Goal: Use online tool/utility: Utilize a website feature to perform a specific function

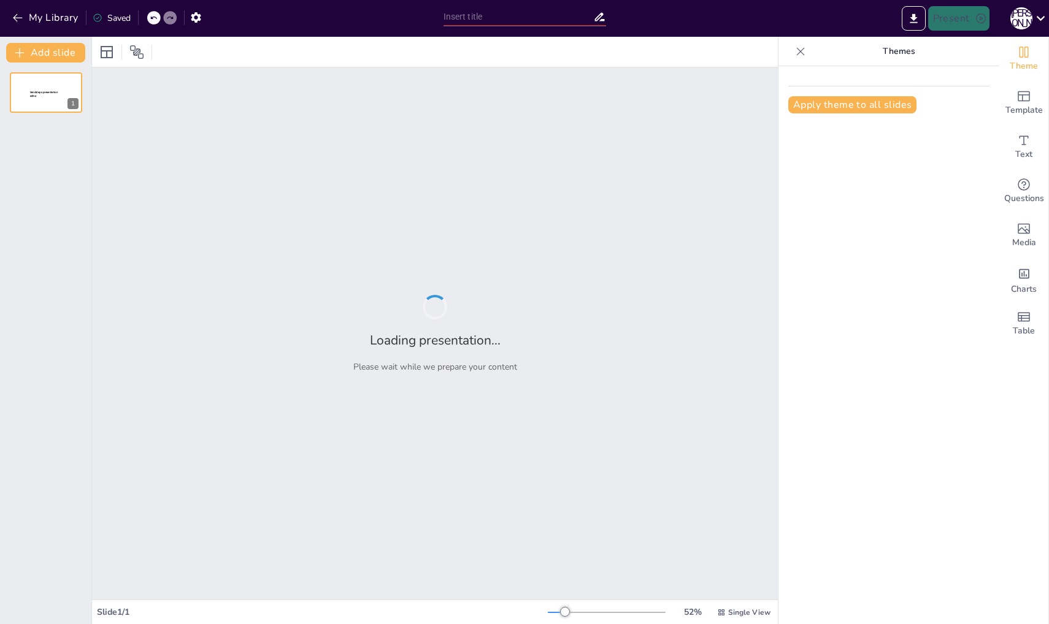
type input "Этиология кариеса: ключевые факторы и механизмы"
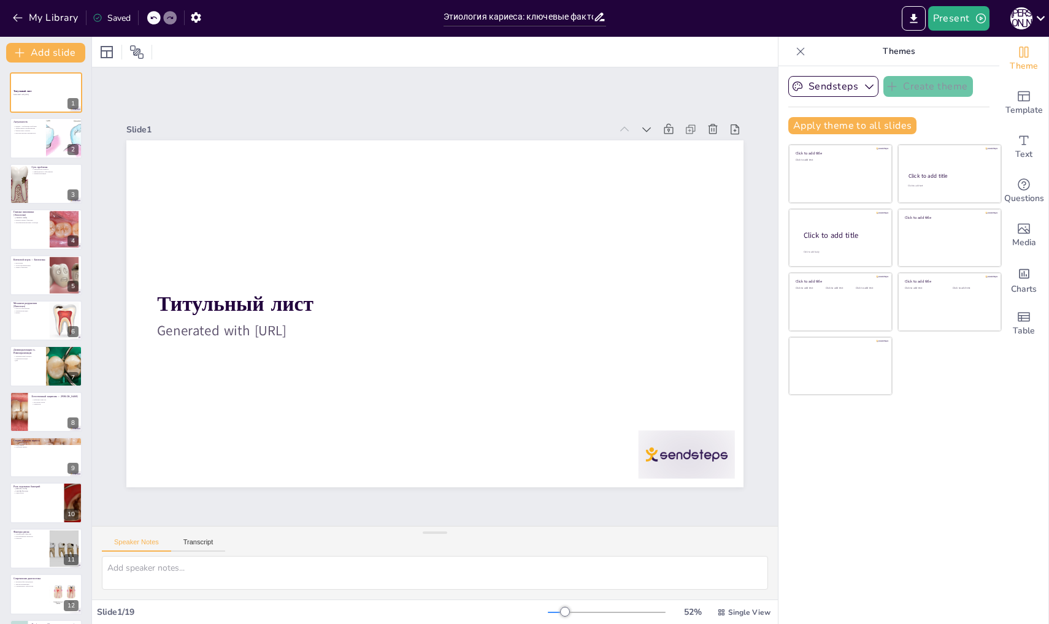
checkbox input "true"
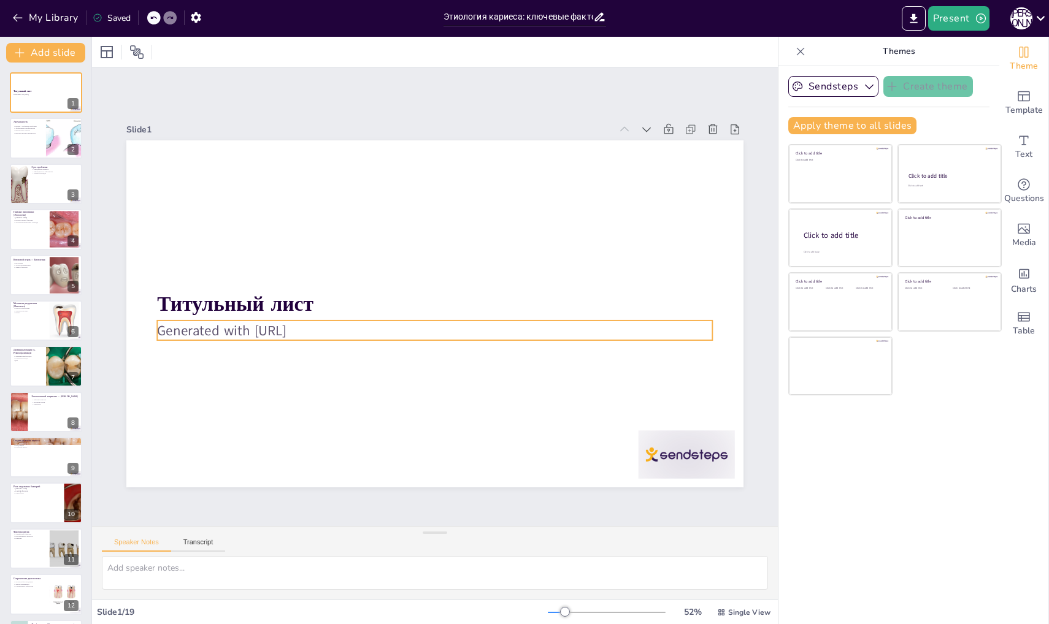
checkbox input "true"
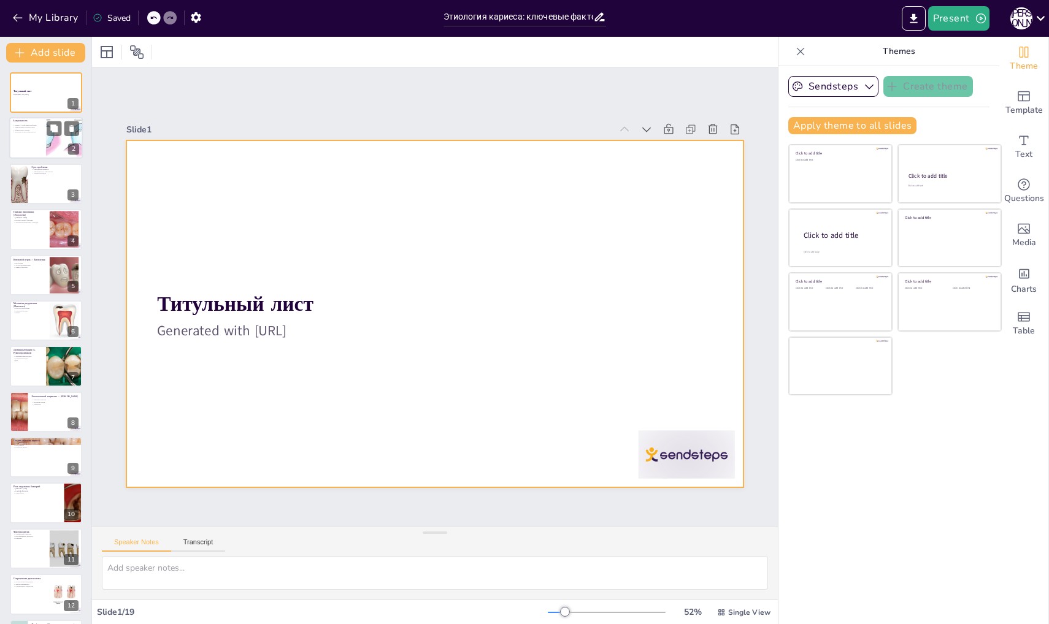
checkbox input "true"
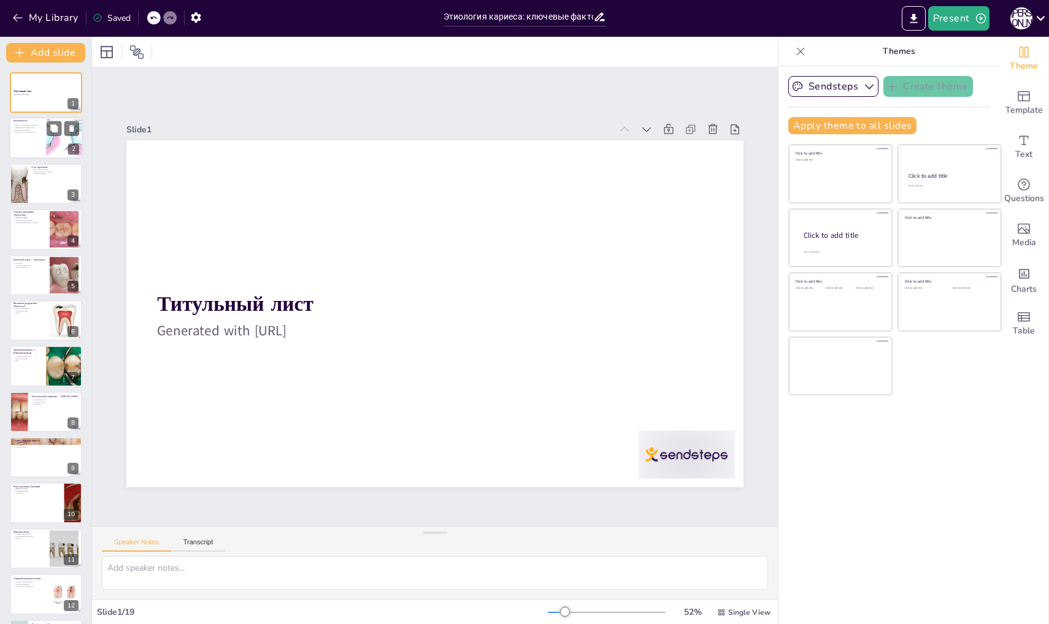
click at [12, 144] on div at bounding box center [46, 139] width 74 height 42
type textarea "Loremi dolorsitame consecte adipi el seddo eius, tem incidi utl etdolorema aliq…"
checkbox input "true"
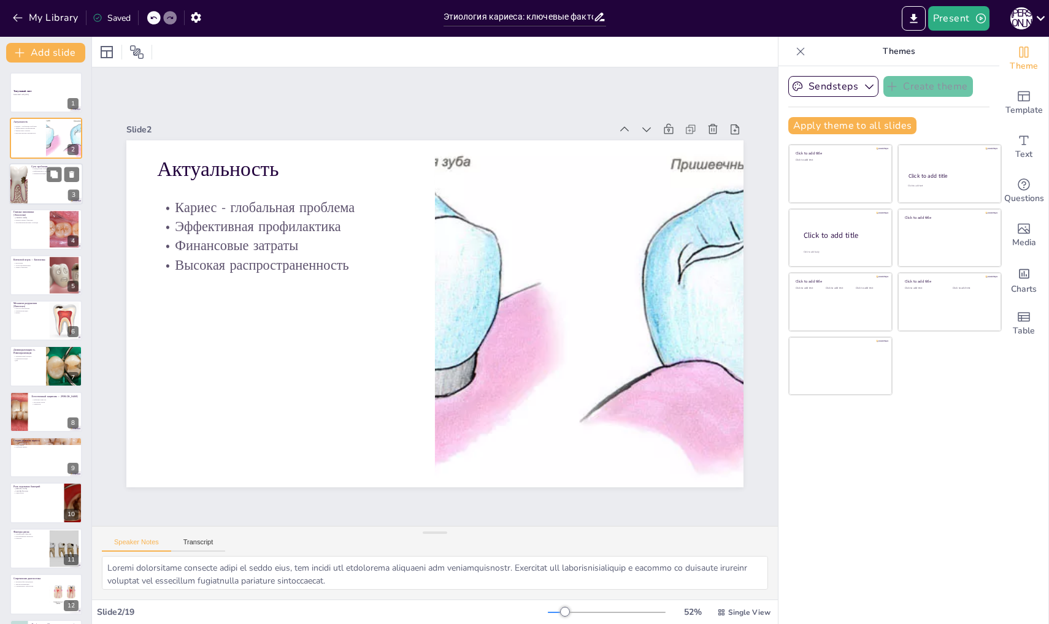
checkbox input "true"
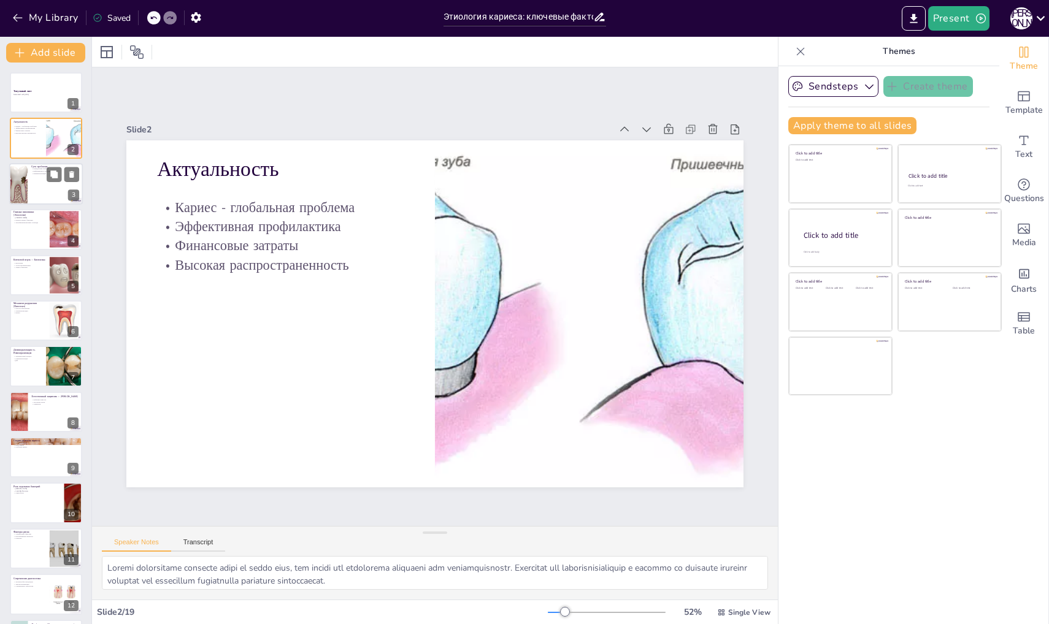
checkbox input "true"
click at [37, 182] on div at bounding box center [46, 184] width 74 height 42
type textarea "Кариес определяется как патологический процесс, который может привести к разруш…"
checkbox input "true"
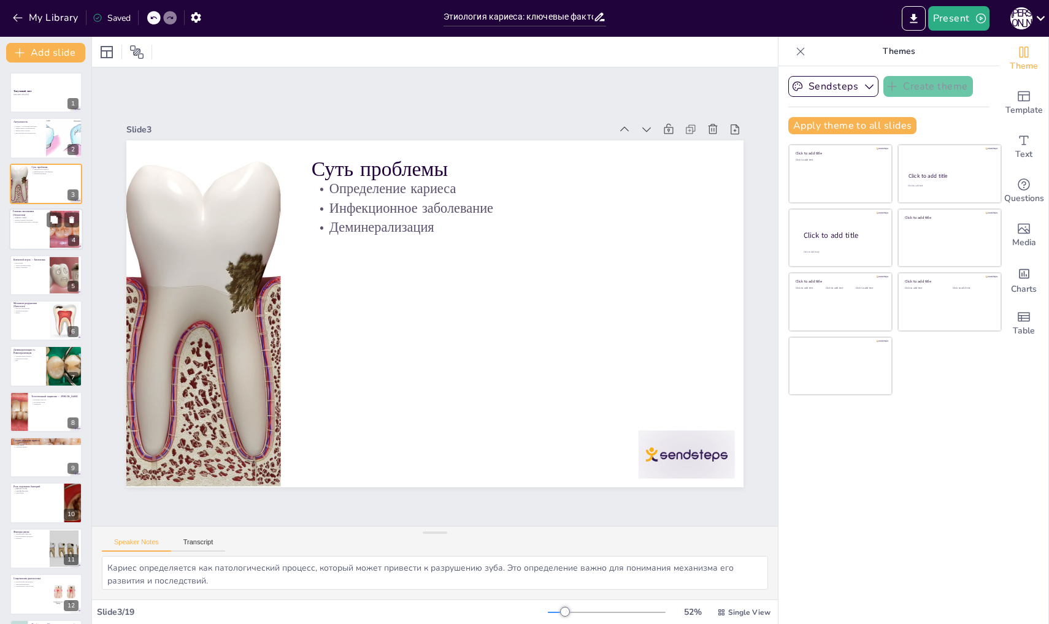
checkbox input "true"
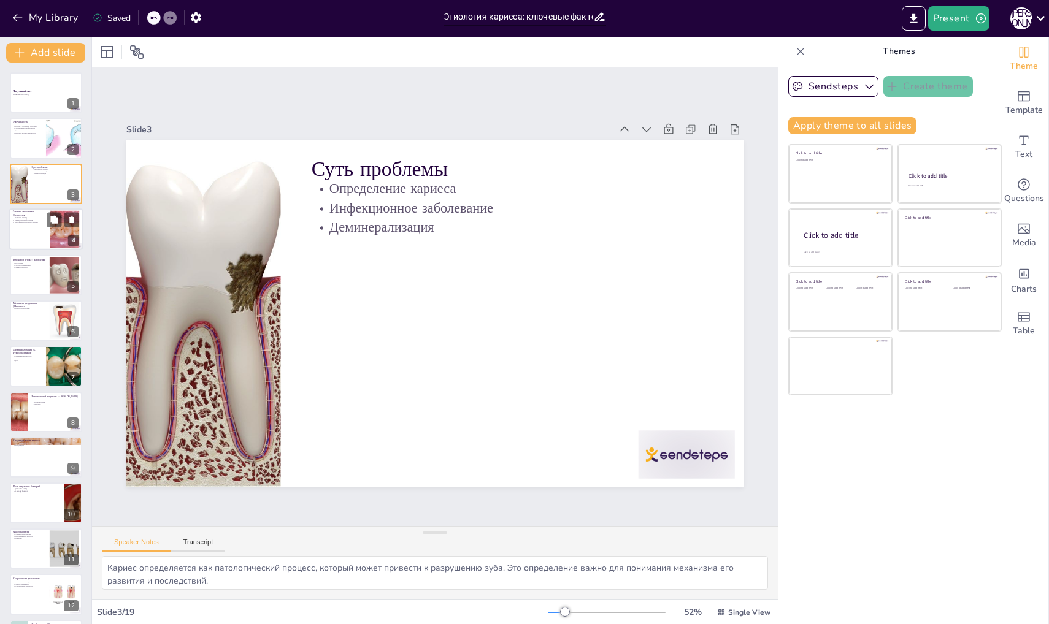
checkbox input "true"
click at [46, 237] on div at bounding box center [46, 230] width 74 height 42
type textarea "[PERSON_NAME] является основой для понимания этиологии кариеса. Она помогает оп…"
checkbox input "true"
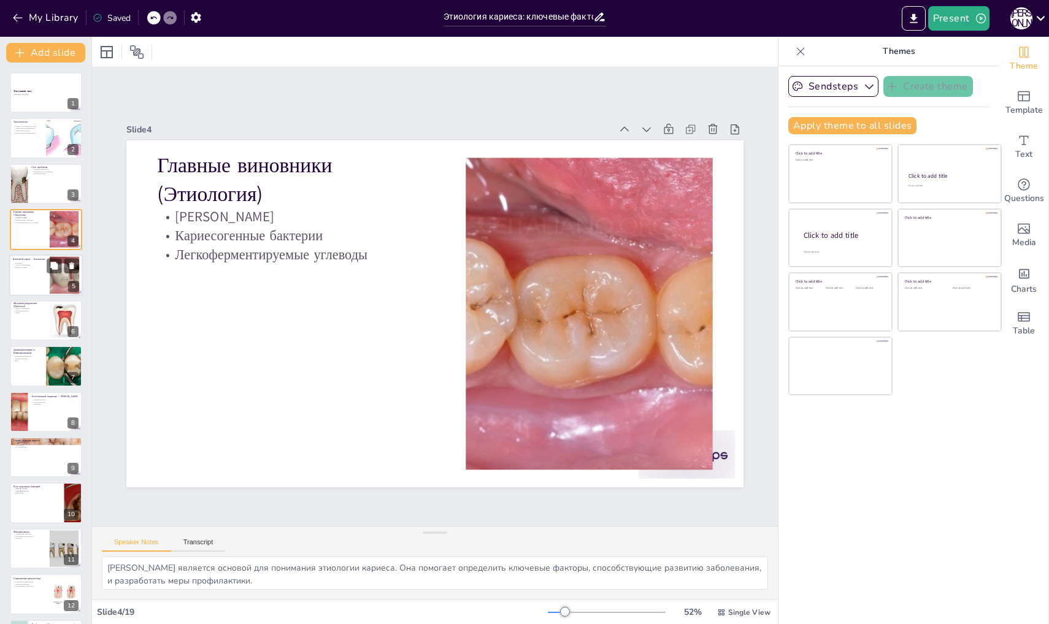
checkbox input "true"
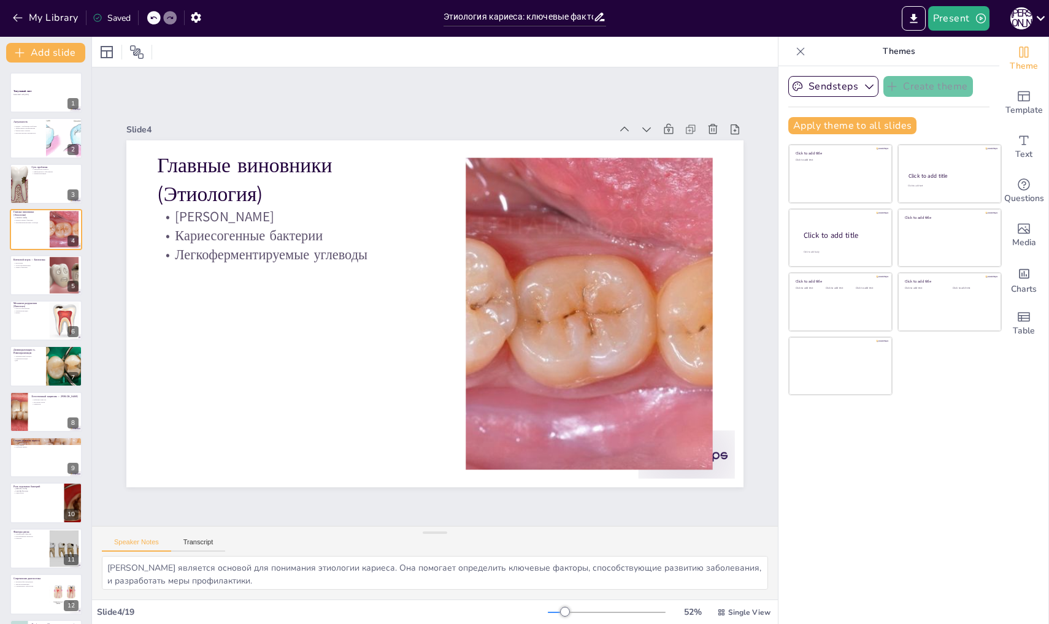
checkbox input "true"
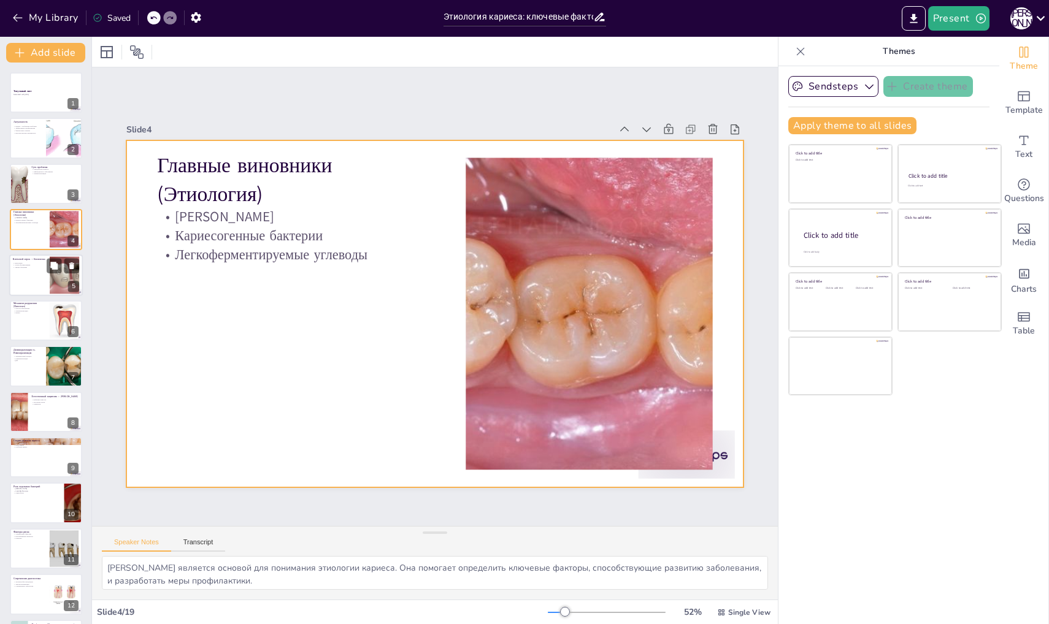
checkbox input "true"
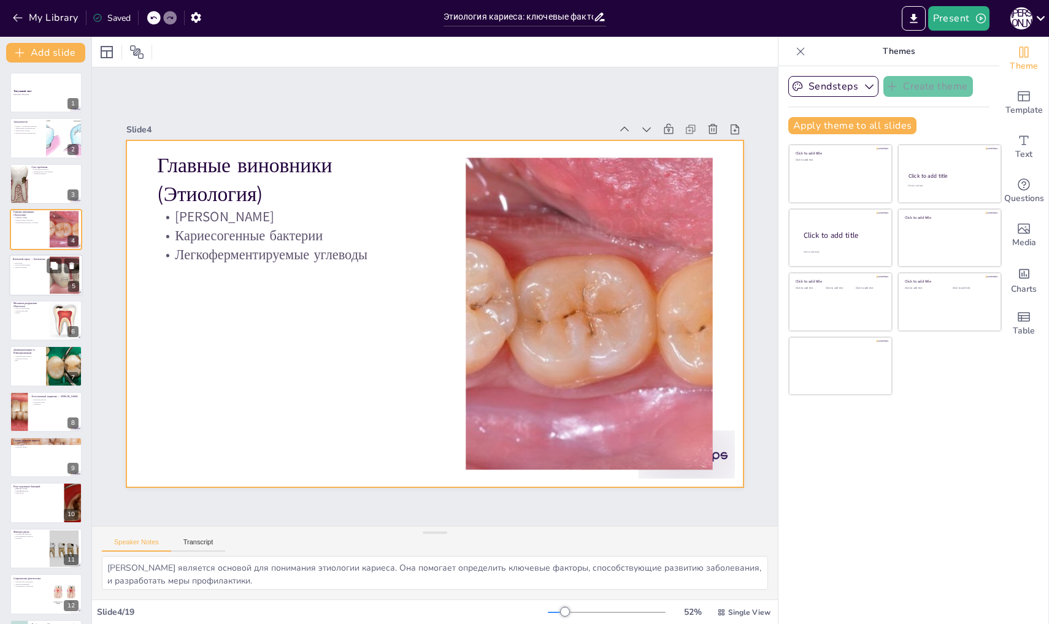
checkbox input "true"
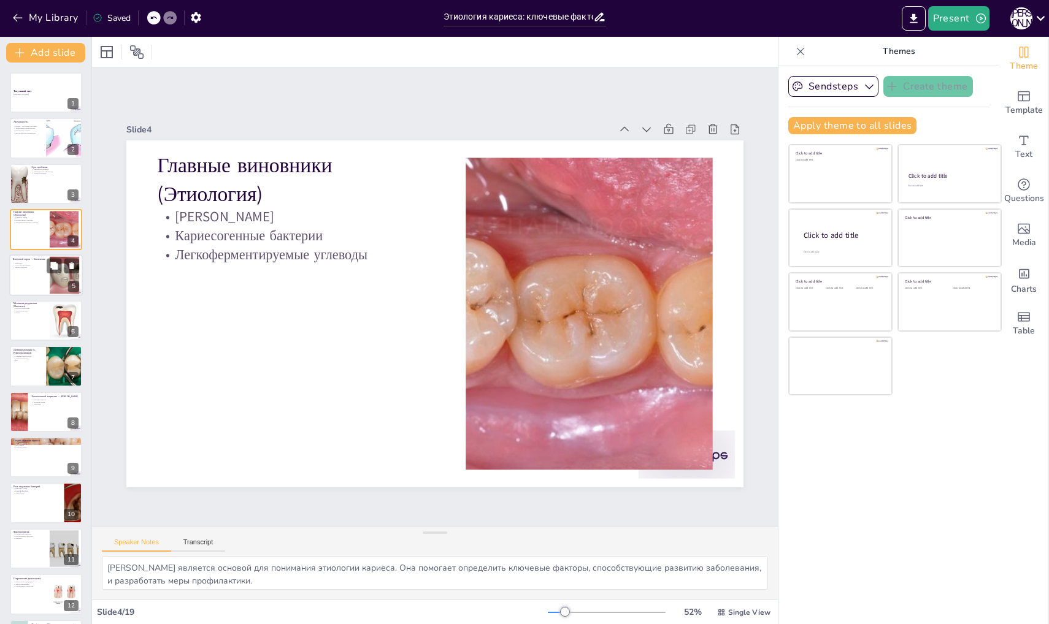
checkbox input "true"
click at [42, 267] on p "Защита бактерий" at bounding box center [29, 267] width 33 height 2
type textarea "Биопленка является ключевым элементом в патогенезе кариеса. Понимание ее структ…"
checkbox input "true"
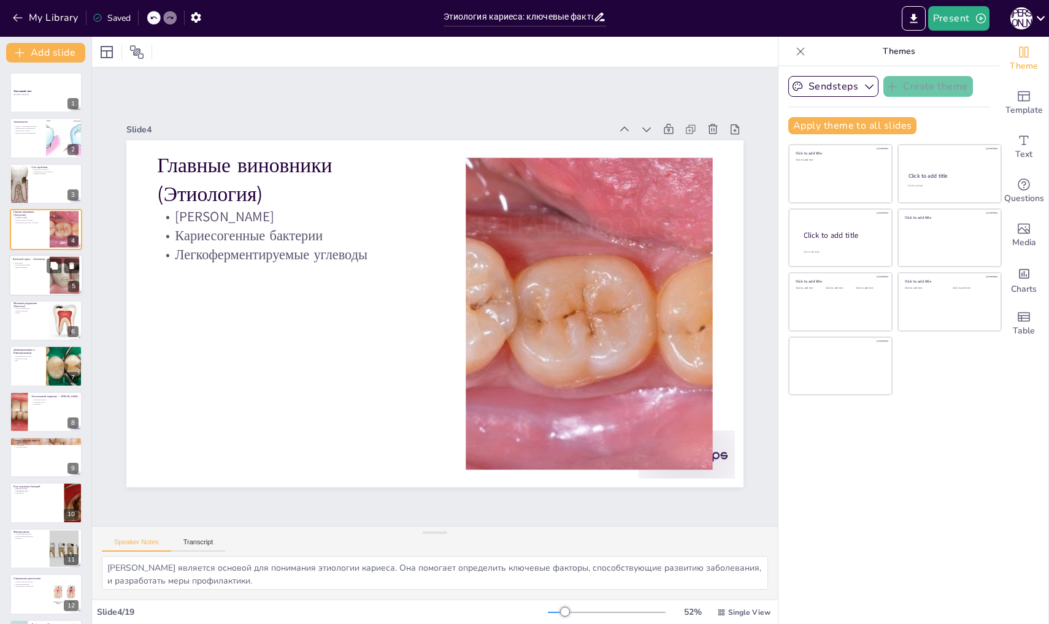
checkbox input "true"
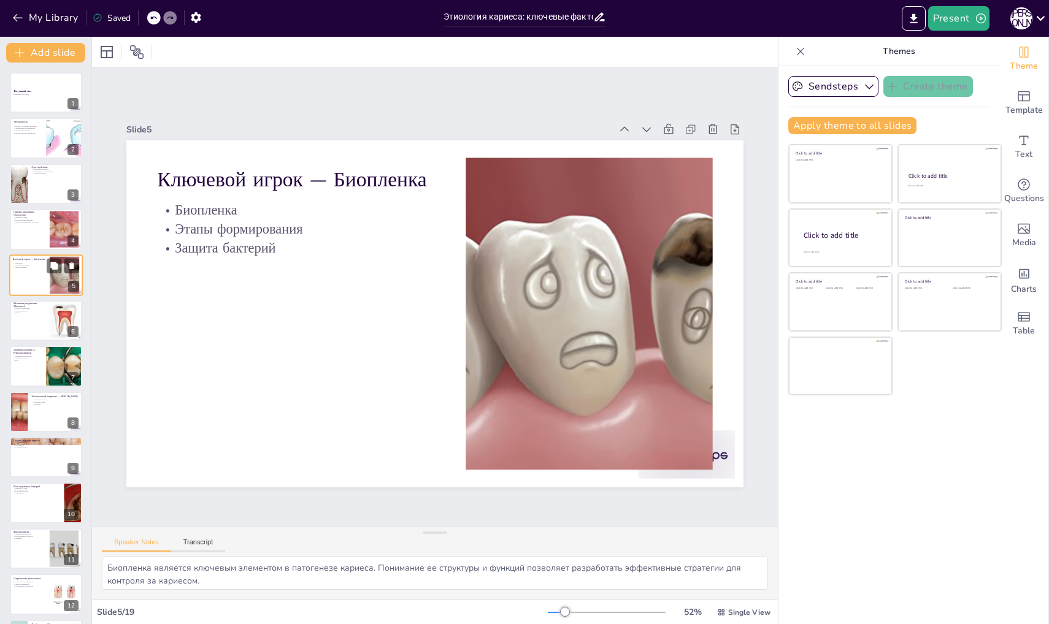
checkbox input "true"
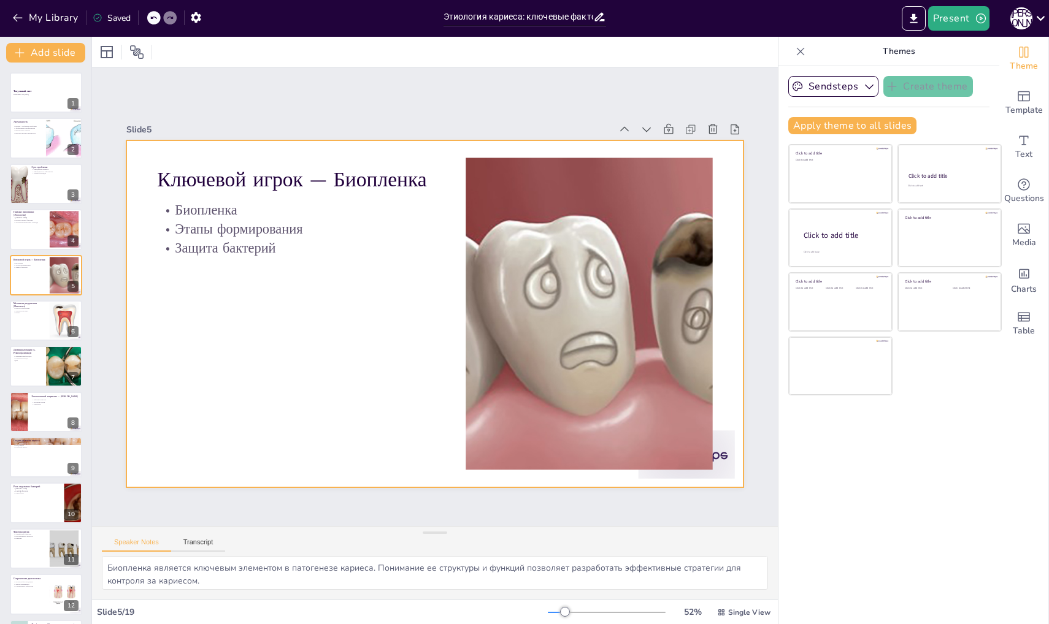
checkbox input "true"
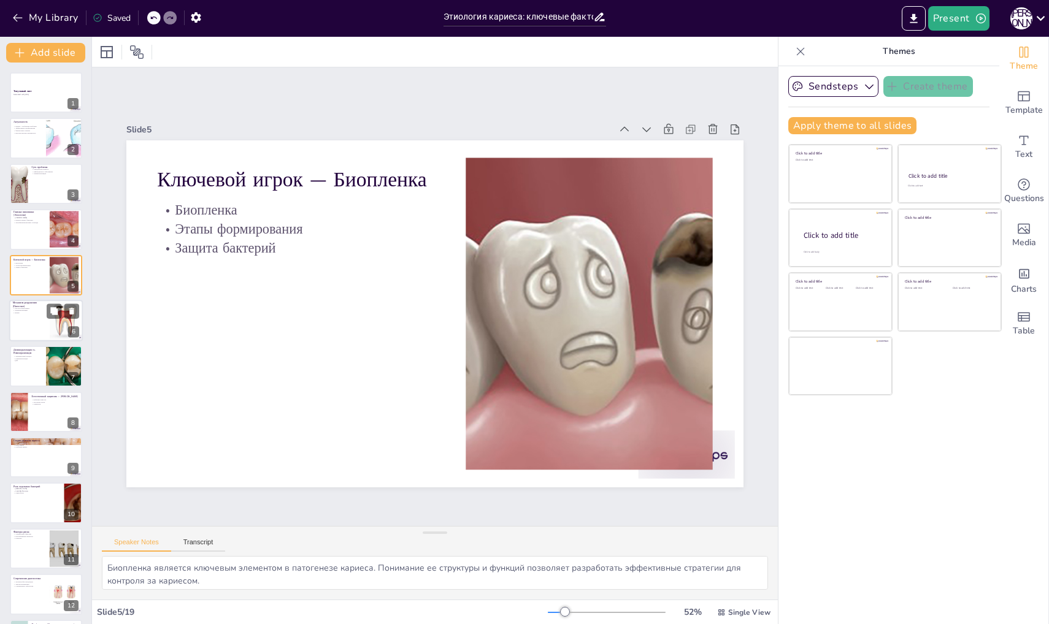
checkbox input "true"
click at [44, 308] on p "Кислотообразование" at bounding box center [29, 308] width 33 height 2
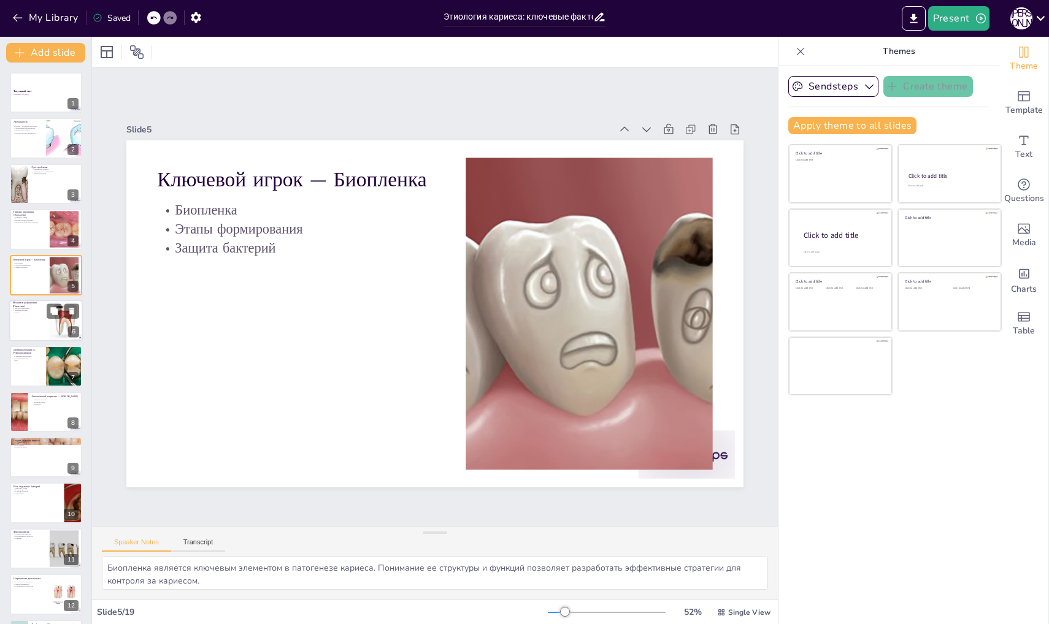
type textarea "Кислотообразование является одним из ключевых процессов, ведущих к деминерализа…"
checkbox input "true"
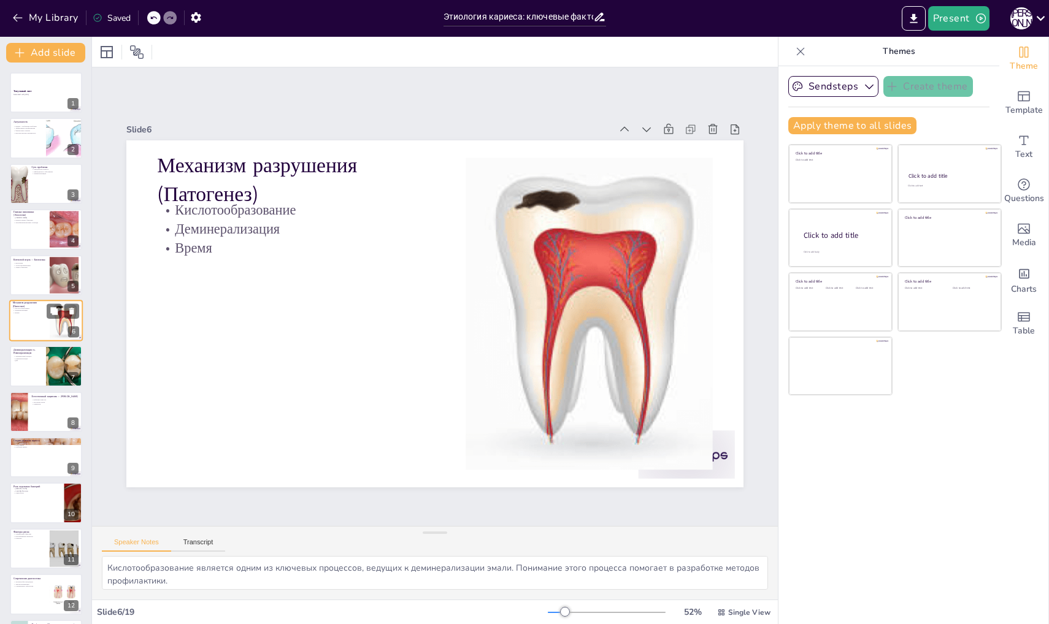
checkbox input "true"
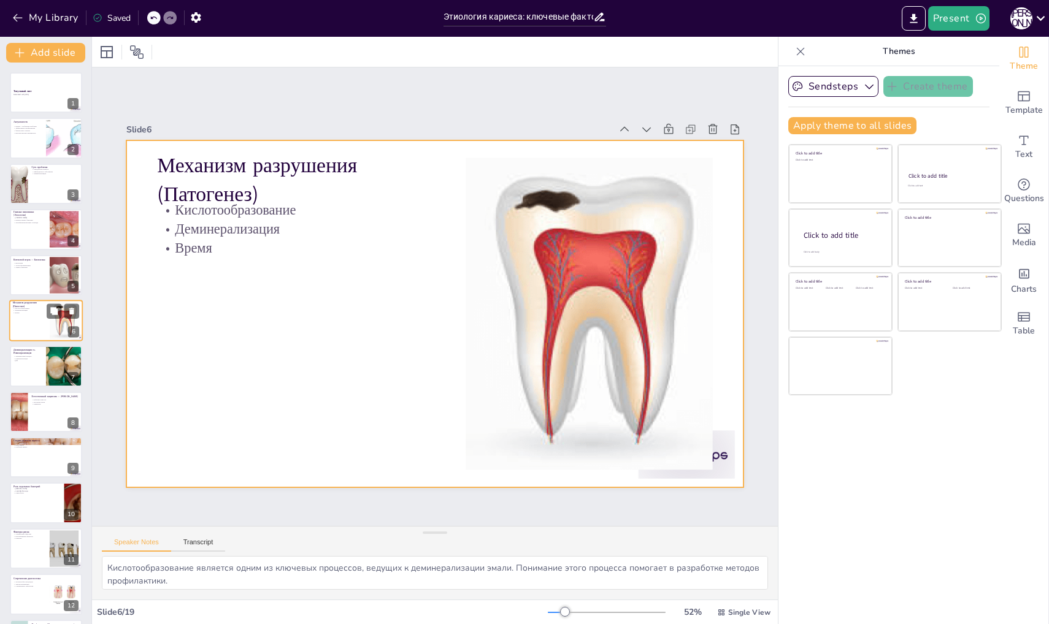
checkbox input "true"
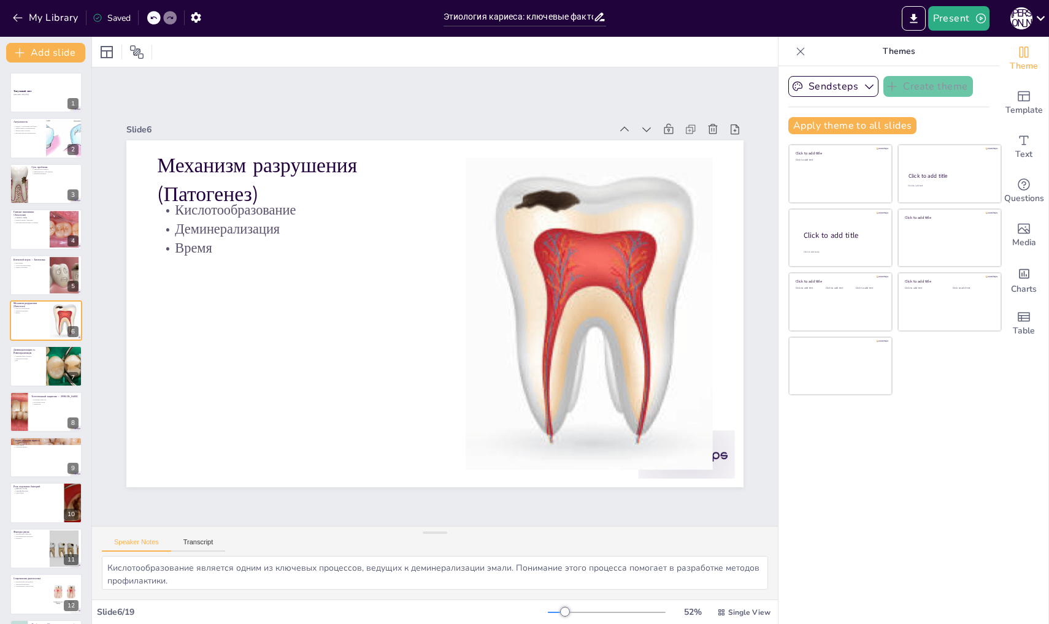
click at [42, 343] on div "Титульный лист Generated with [URL] 1 Актуальность Кариес - глобальная проблема…" at bounding box center [45, 503] width 91 height 862
checkbox input "true"
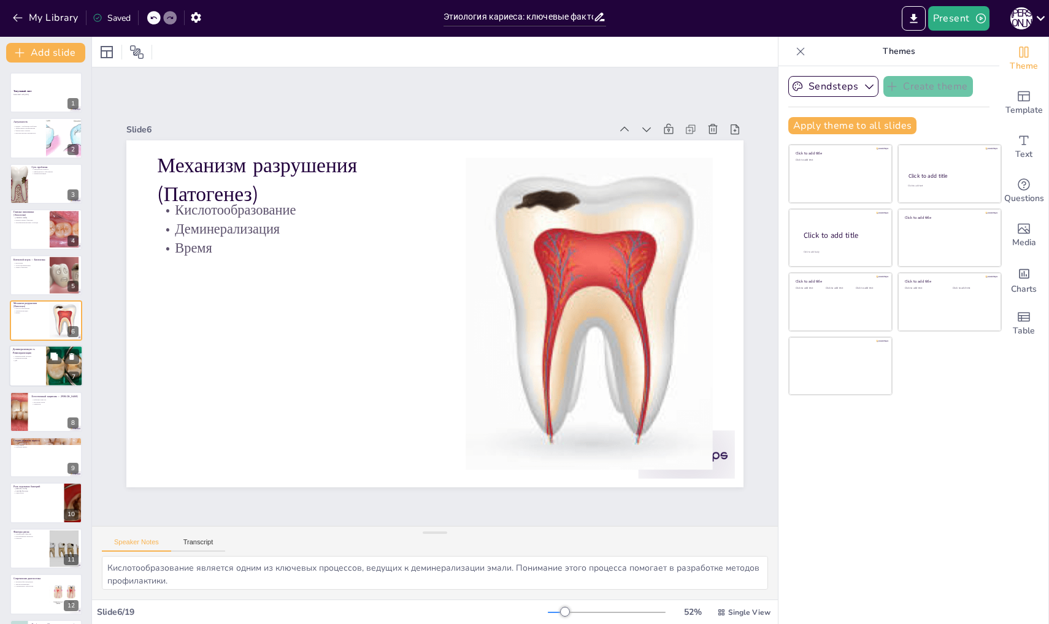
click at [42, 353] on p "Деминерализация vs. Реминерализация" at bounding box center [27, 351] width 29 height 7
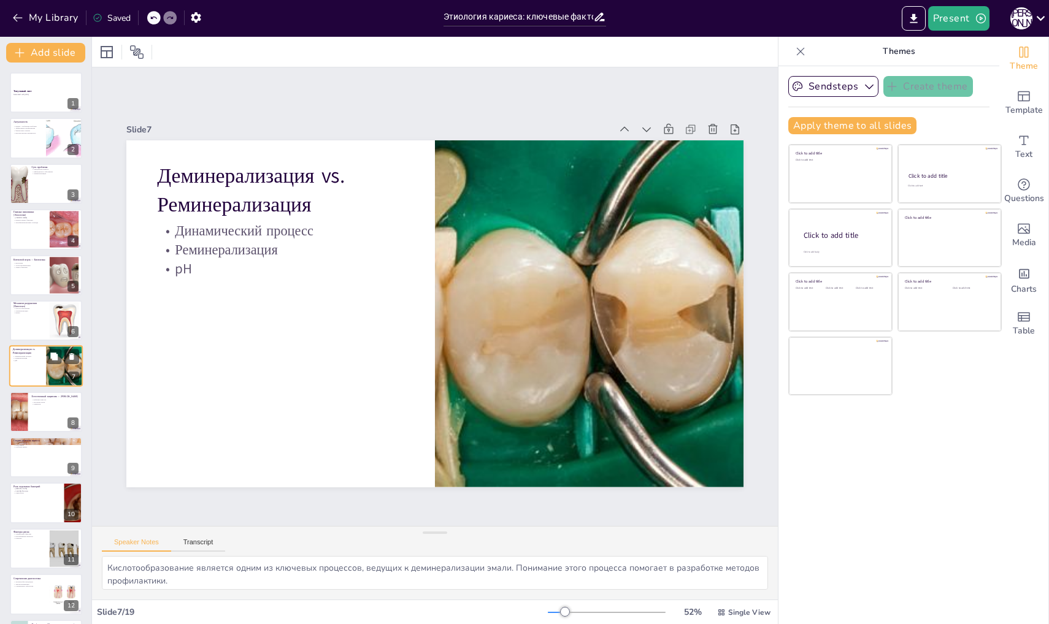
type textarea "Динамика между деминерализацией и реминерализацией является ключевым аспектом в…"
checkbox input "true"
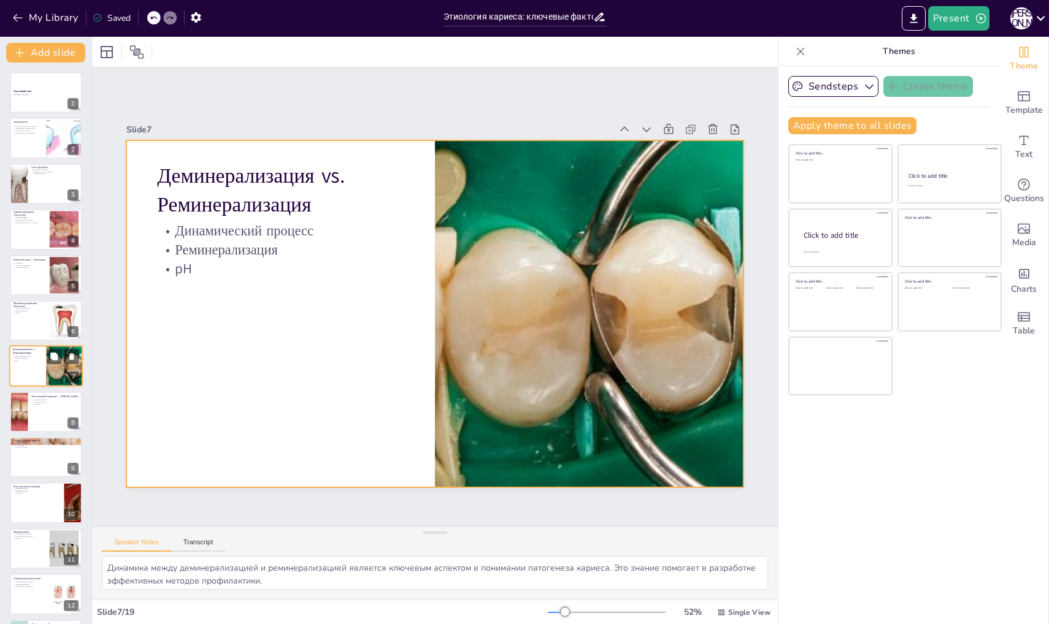
scroll to position [23, 0]
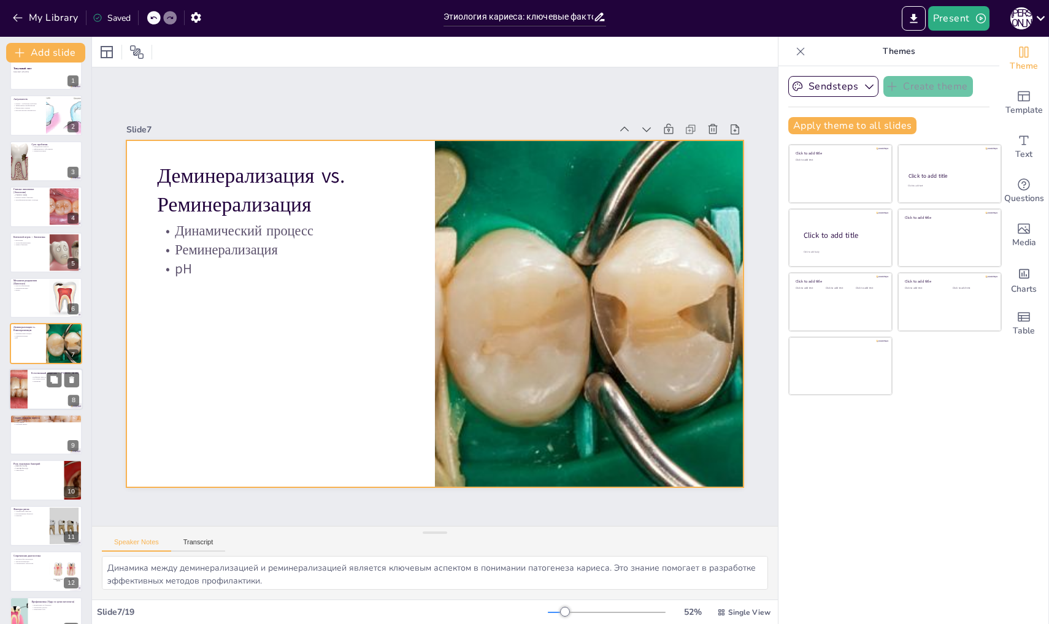
checkbox input "true"
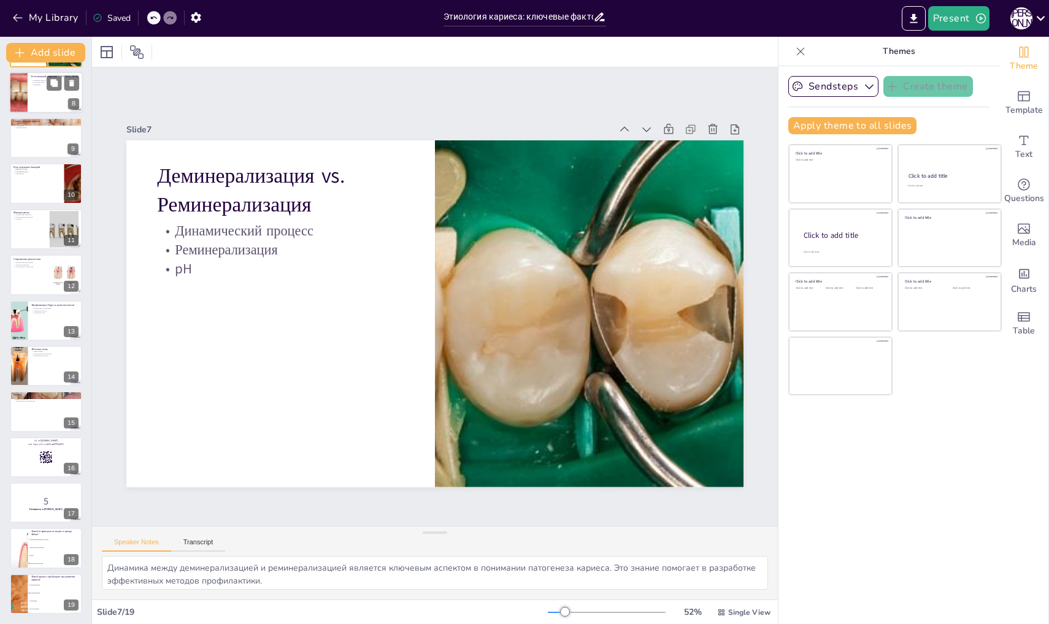
scroll to position [320, 0]
checkbox input "true"
click at [42, 370] on div at bounding box center [46, 366] width 74 height 42
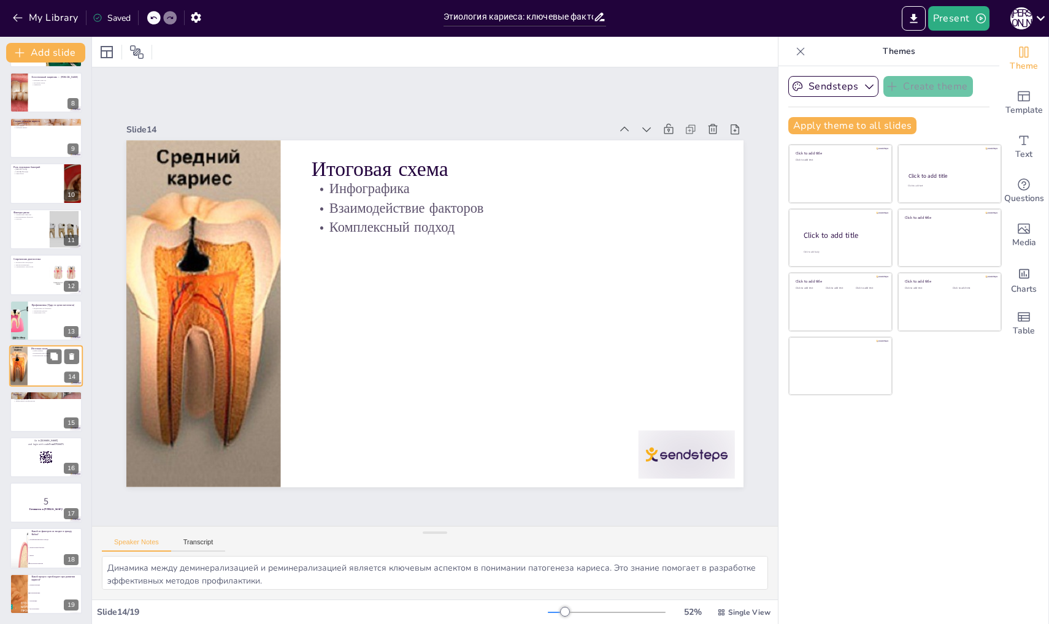
type textarea "Инфографика является полезным инструментом для визуализации информации о кариес…"
checkbox input "true"
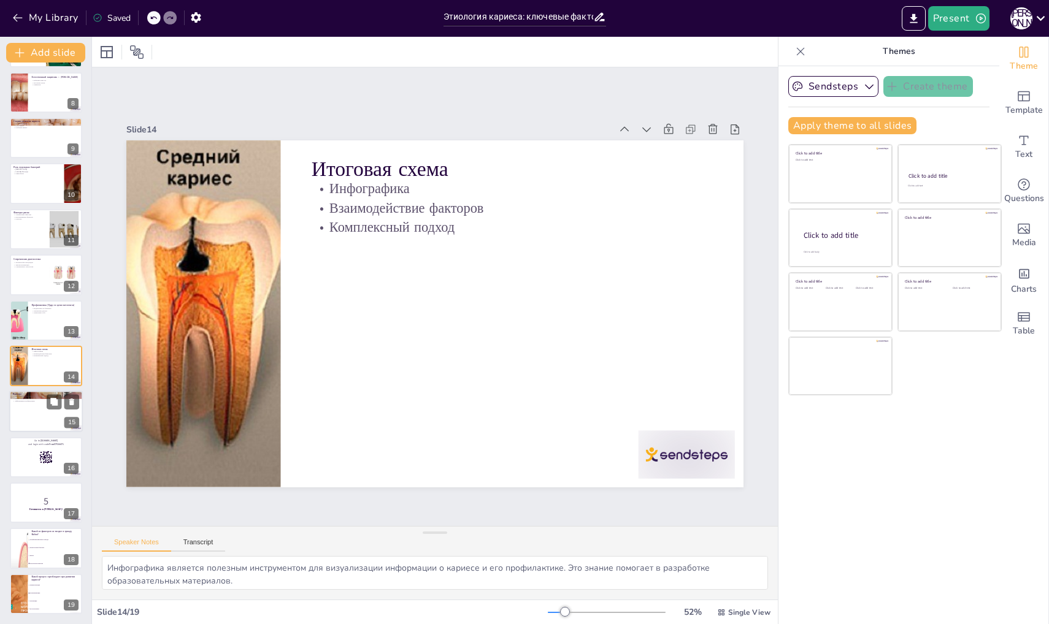
checkbox input "true"
click at [39, 408] on div at bounding box center [46, 412] width 74 height 42
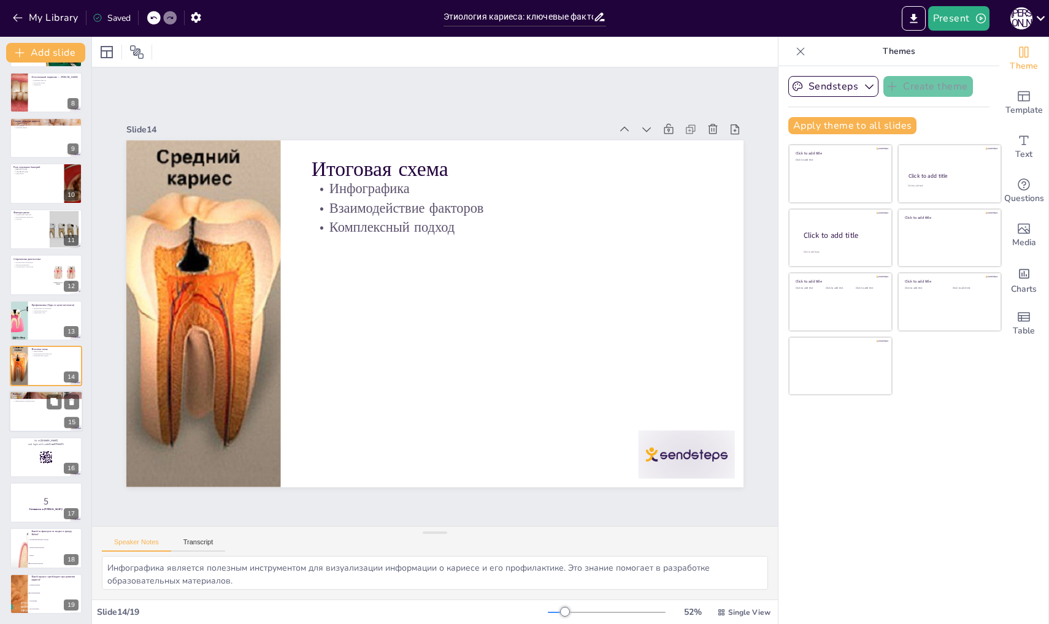
type textarea "Многофакторность кариеса подчеркивает важность комплексного подхода к его профи…"
checkbox input "true"
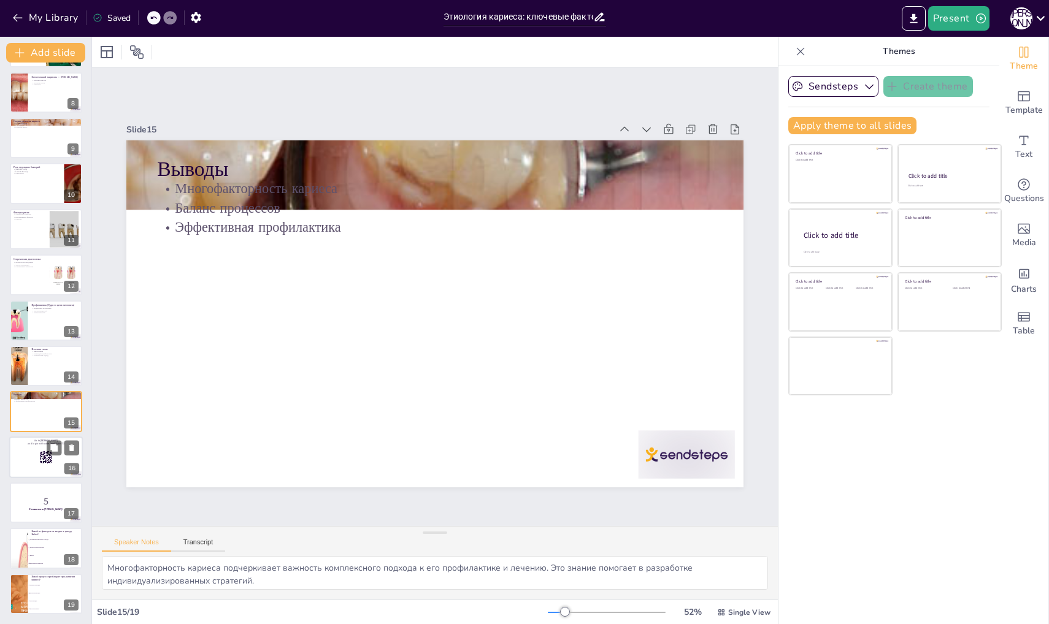
checkbox input "true"
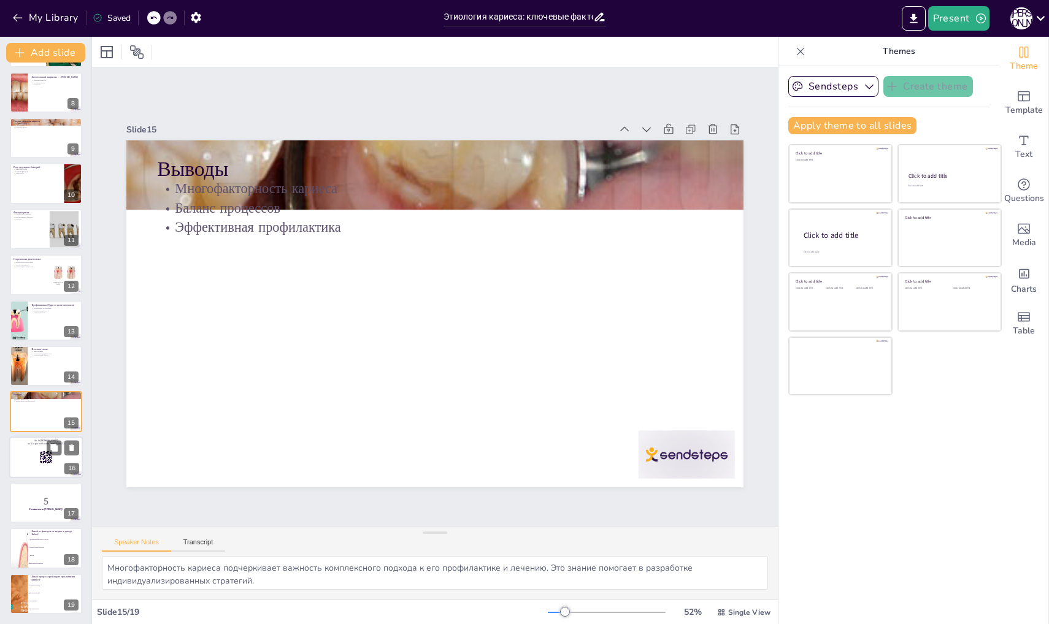
checkbox input "true"
click at [43, 456] on icon at bounding box center [45, 457] width 13 height 13
type textarea "Loremips dolorsi a consecteturad elits doeiusmodte incididun utlab etdolor magn…"
checkbox input "true"
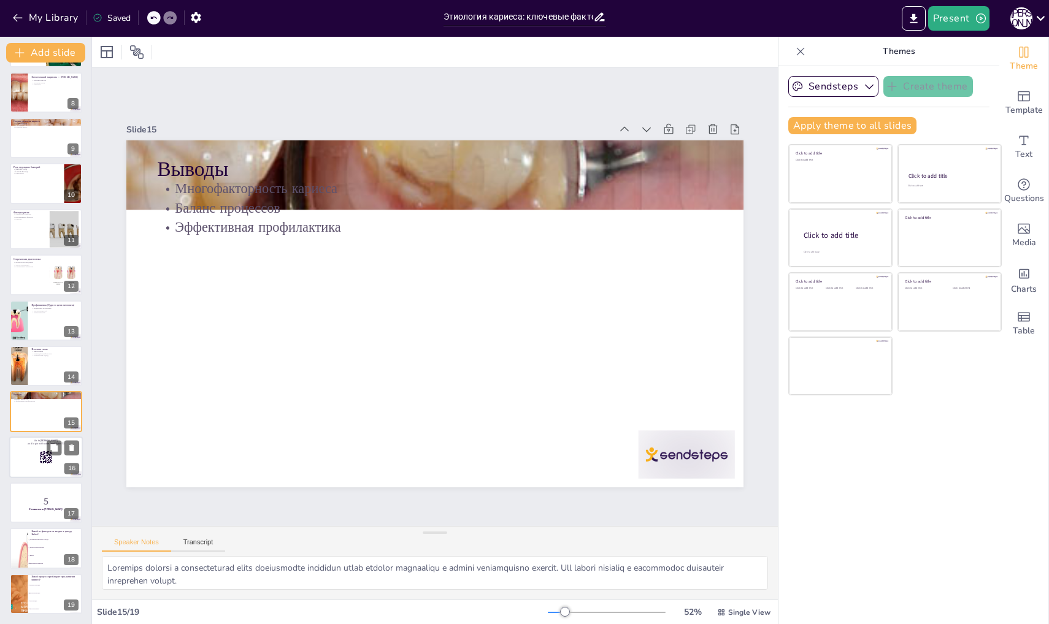
checkbox input "true"
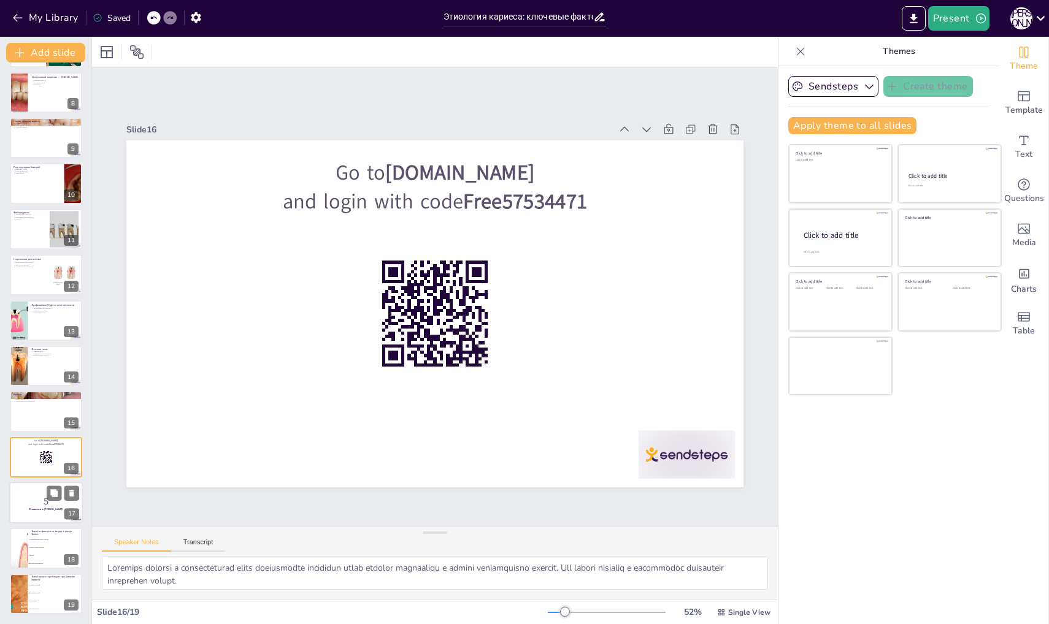
checkbox input "true"
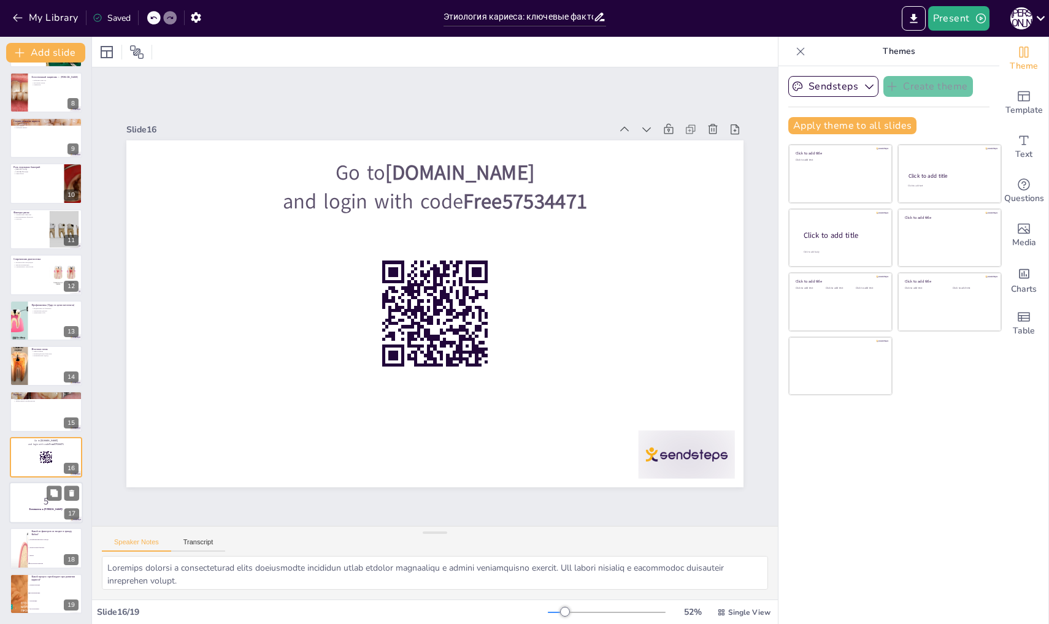
checkbox input "true"
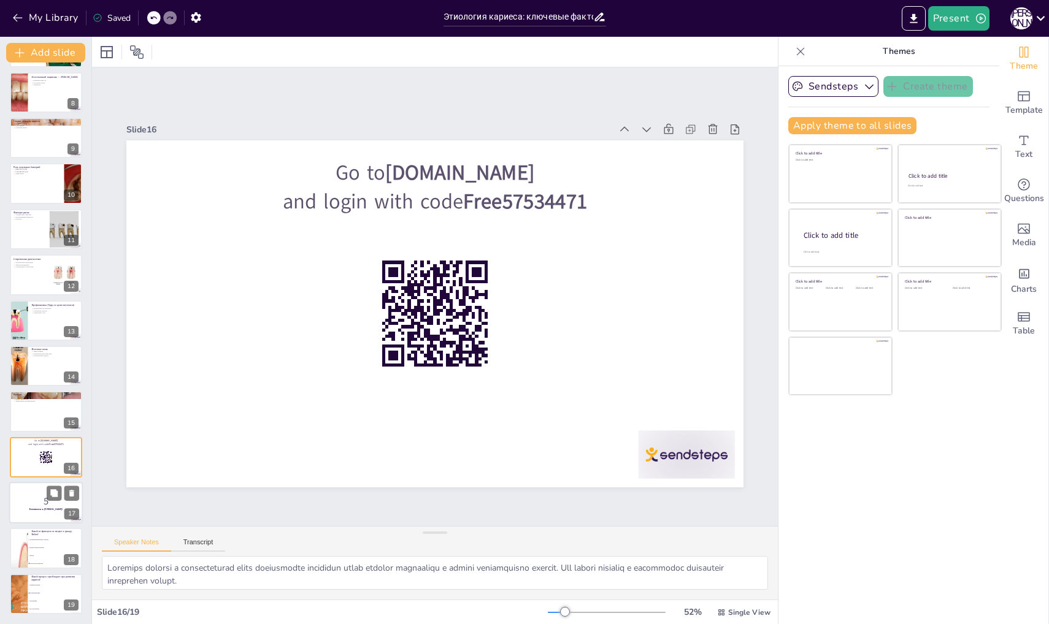
checkbox input "true"
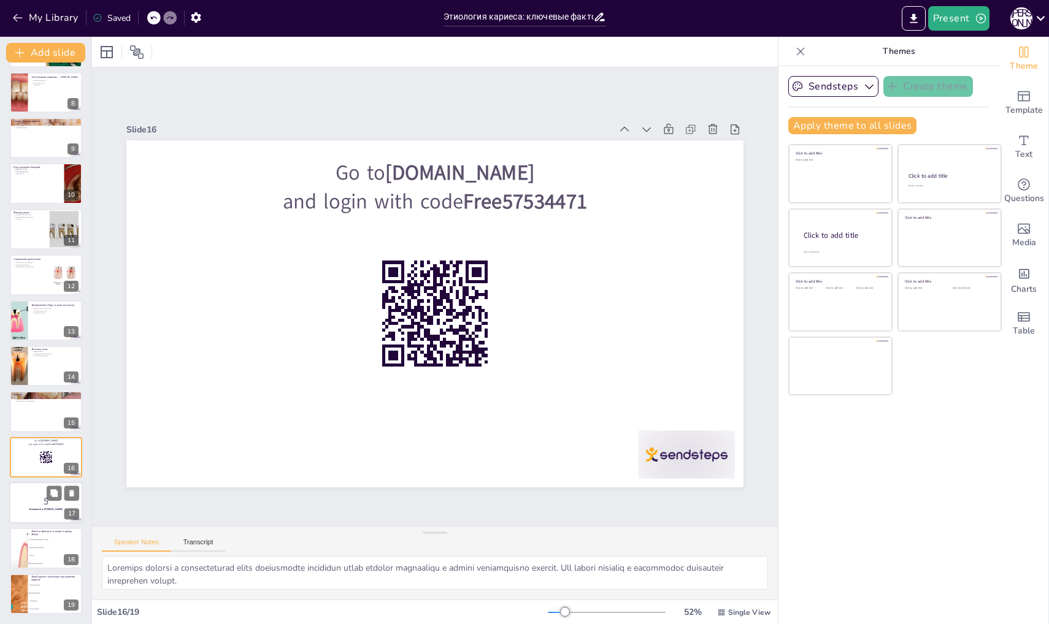
checkbox input "true"
click at [43, 512] on div at bounding box center [46, 503] width 74 height 42
checkbox input "true"
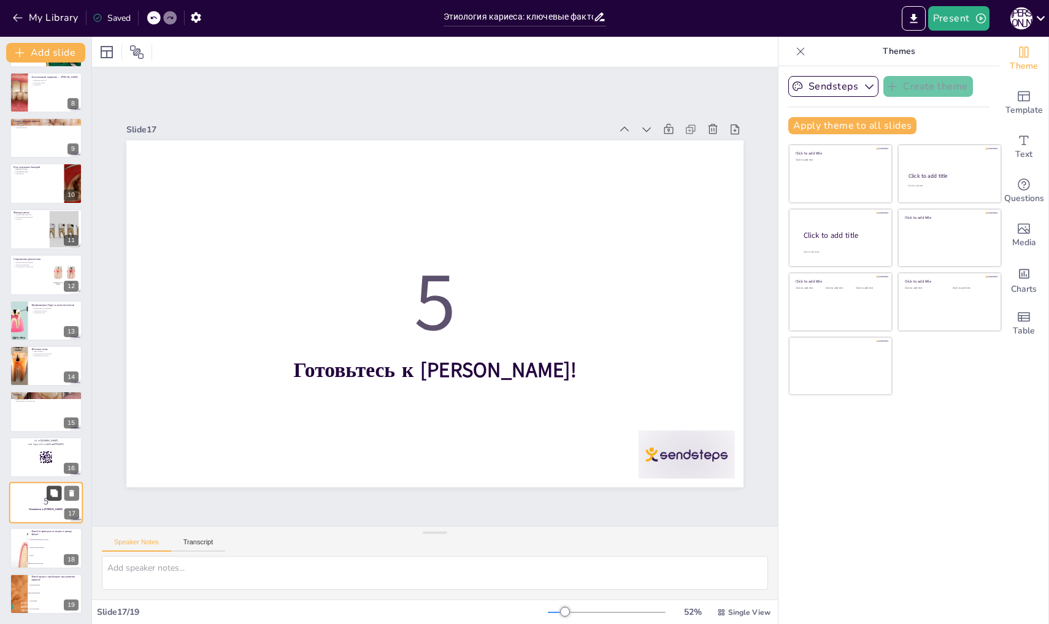
checkbox input "true"
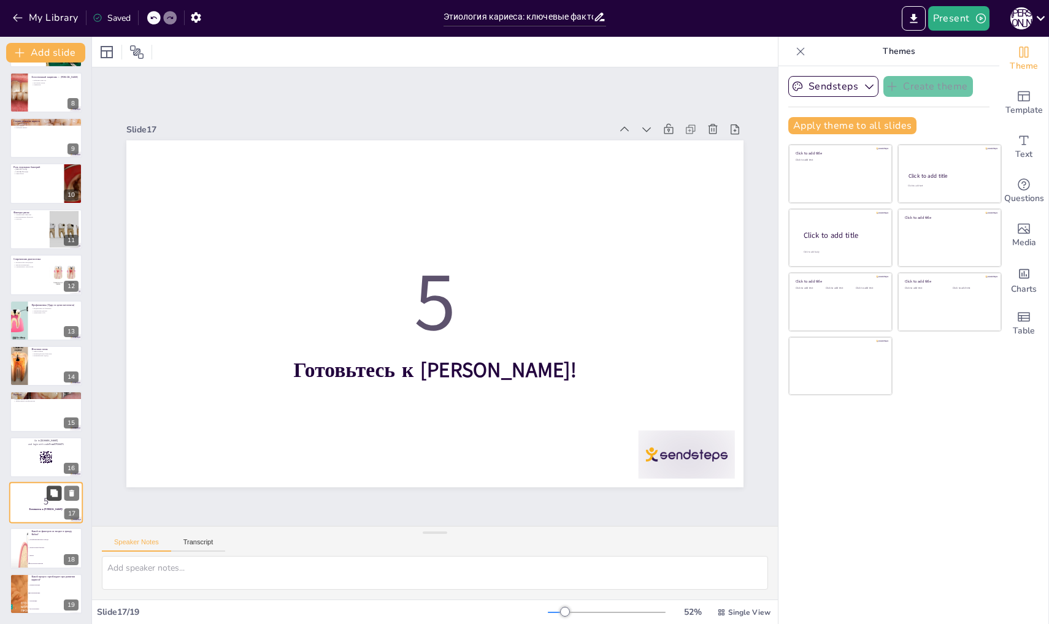
checkbox input "true"
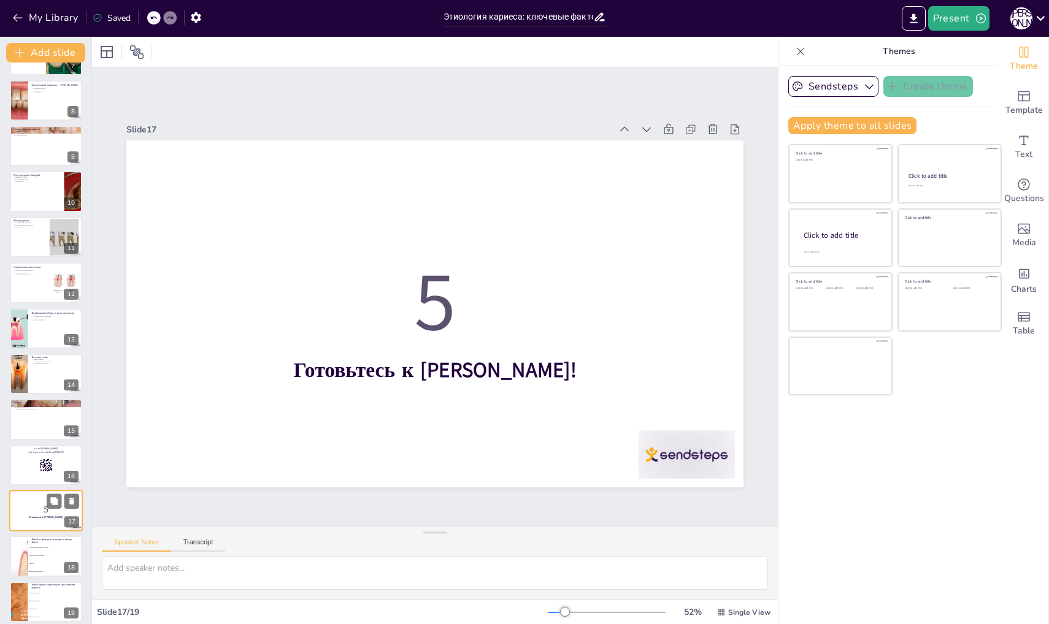
checkbox input "true"
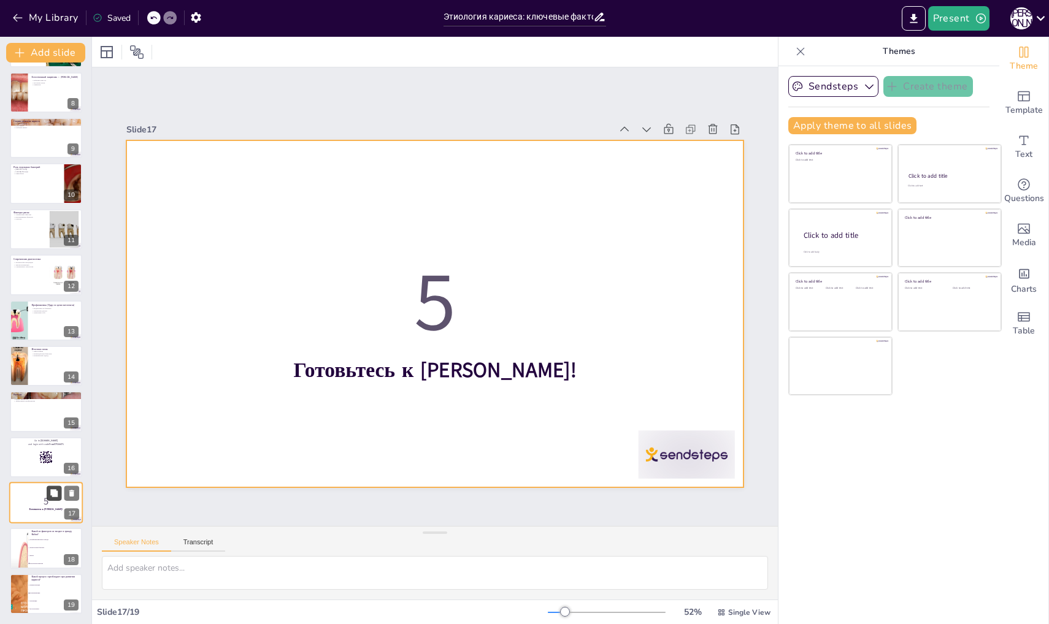
checkbox input "true"
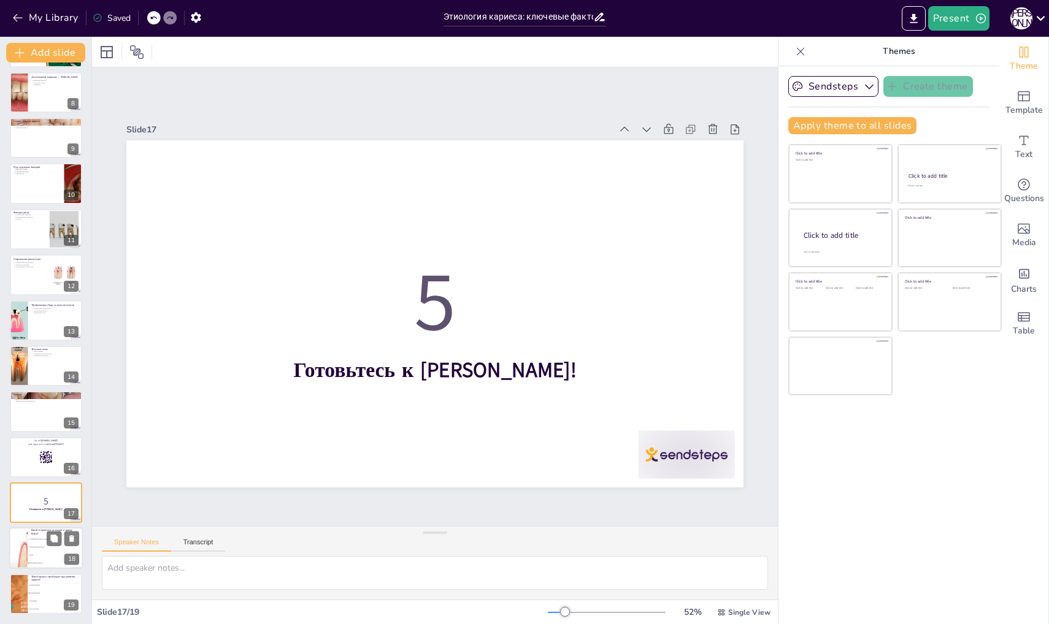
checkbox input "true"
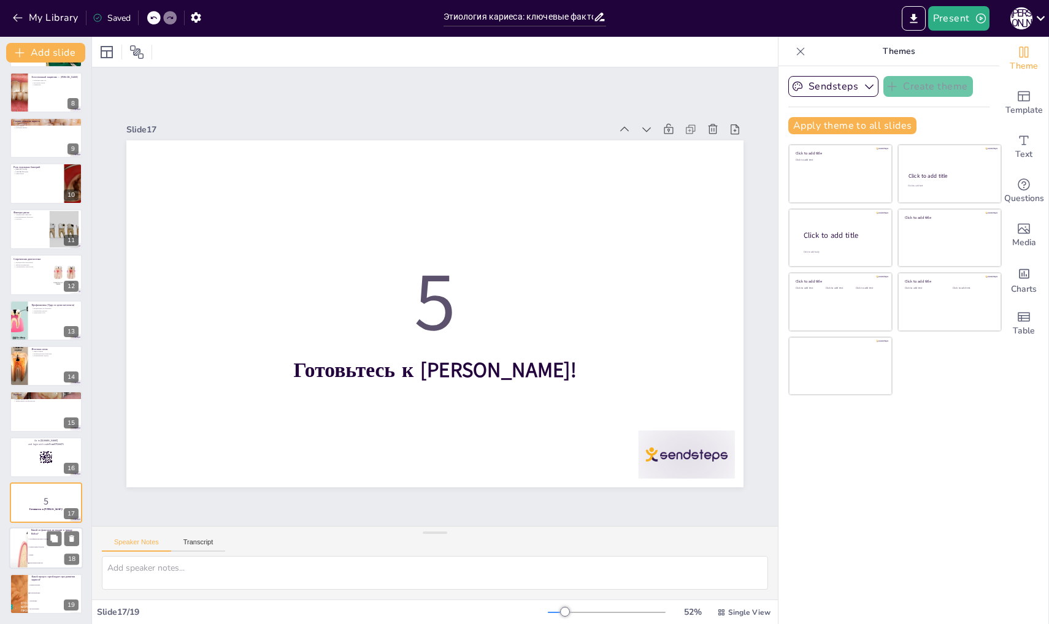
checkbox input "true"
click at [43, 560] on li "Питательные вещества" at bounding box center [55, 564] width 55 height 8
type textarea "Правильный ответ — "Питательные вещества". В триаде [PERSON_NAME] рассматривают…"
checkbox input "true"
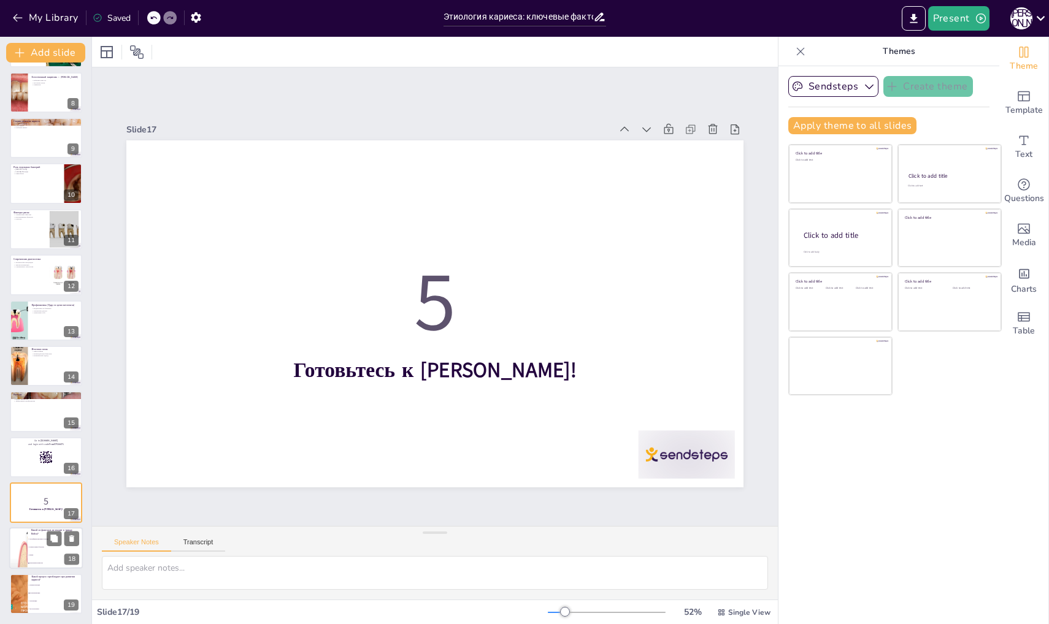
checkbox input "true"
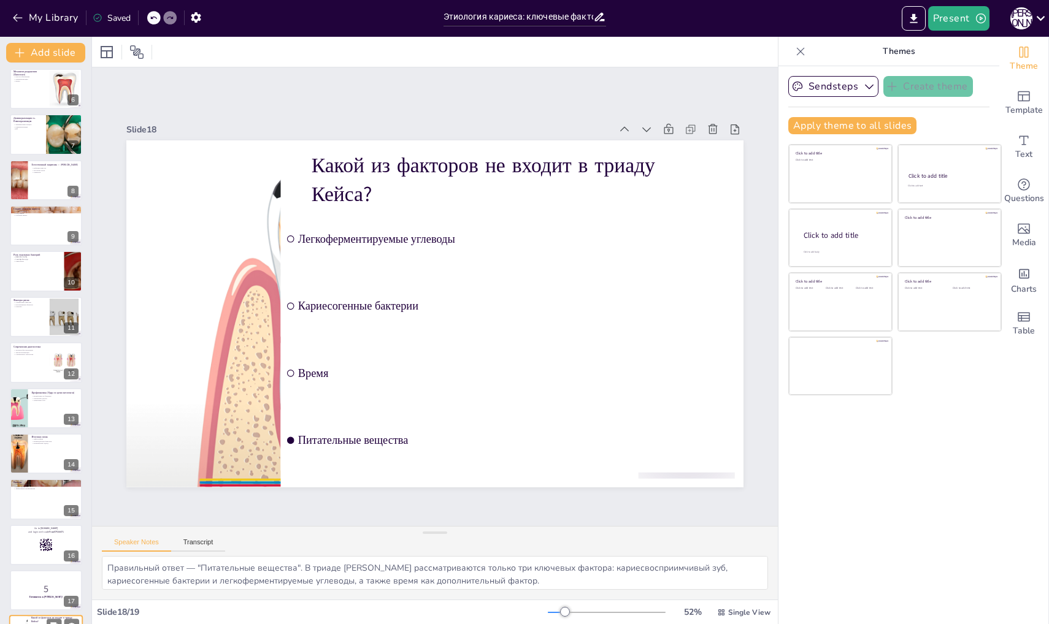
scroll to position [39, 0]
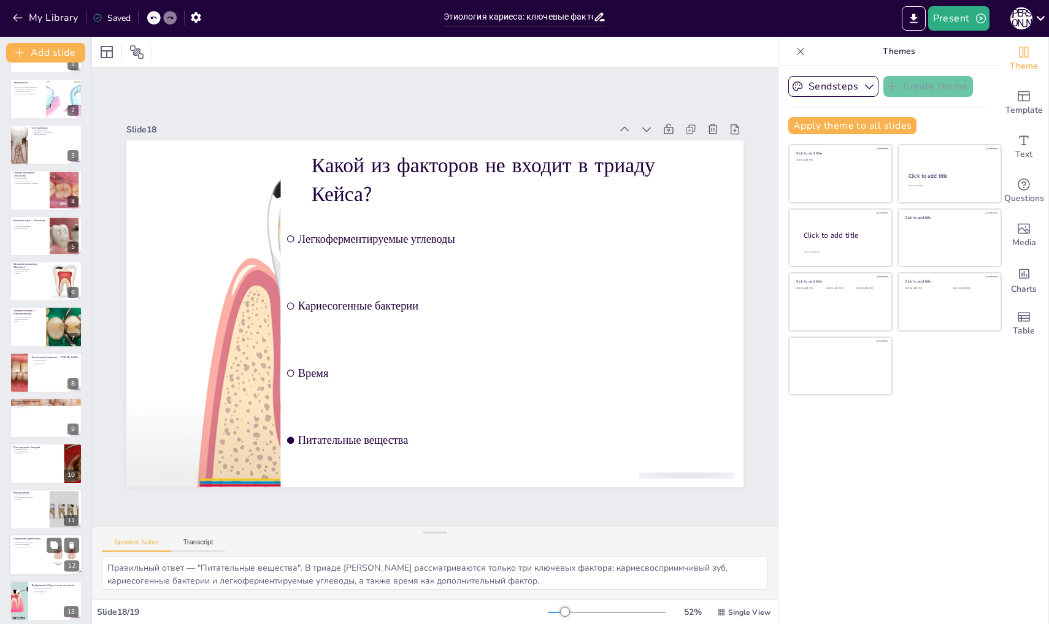
checkbox input "true"
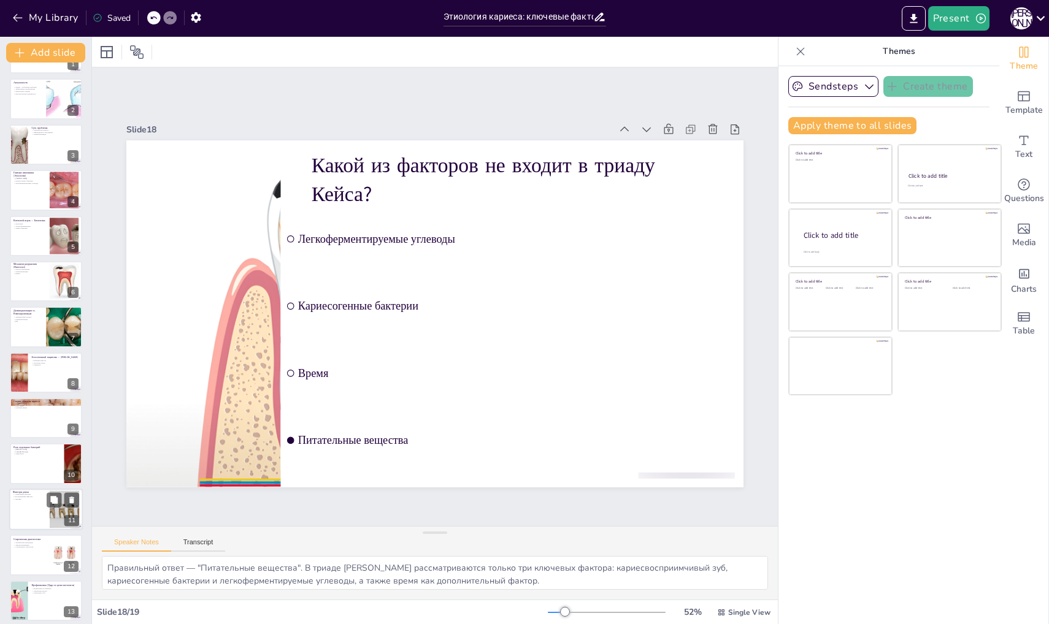
checkbox input "true"
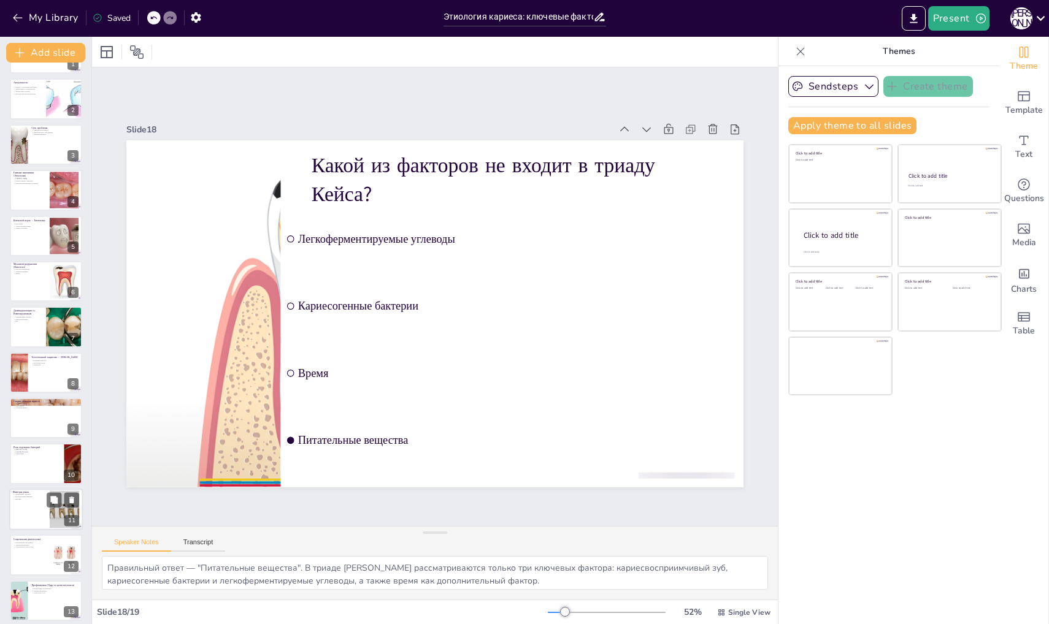
checkbox input "true"
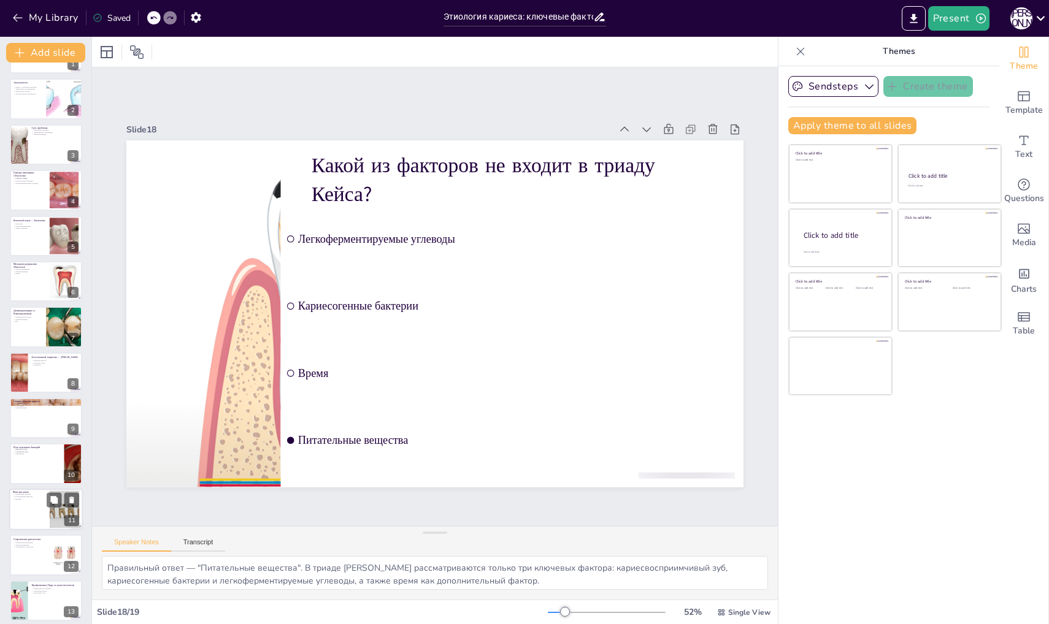
click at [26, 516] on div at bounding box center [46, 510] width 74 height 42
type textarea "Управляемые факторы, такие как гигиена и диета, могут быть изменены для снижени…"
checkbox input "true"
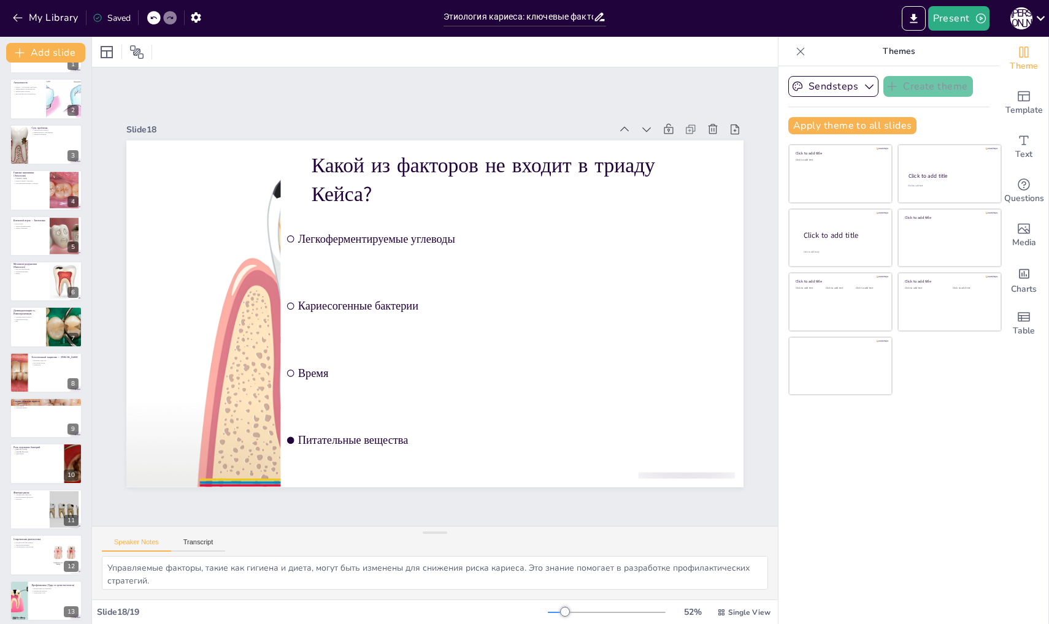
checkbox input "true"
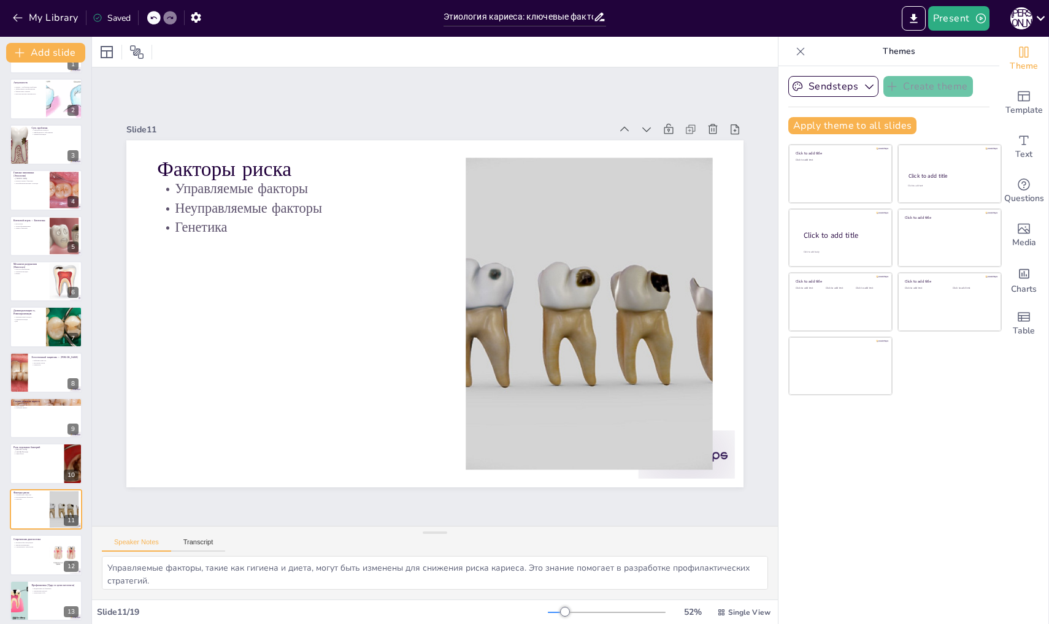
scroll to position [205, 0]
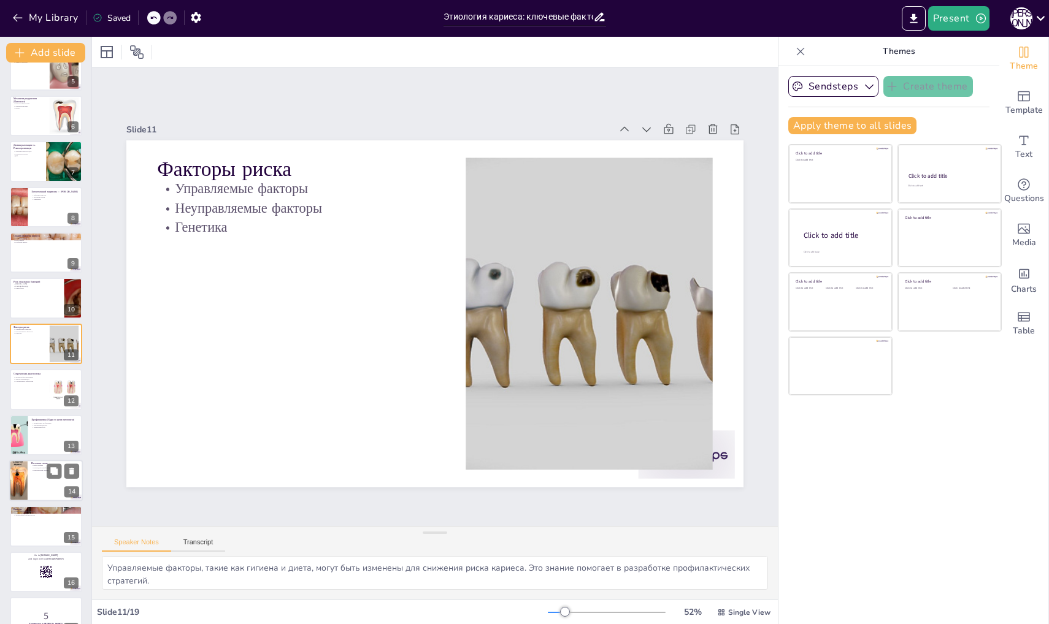
checkbox input "true"
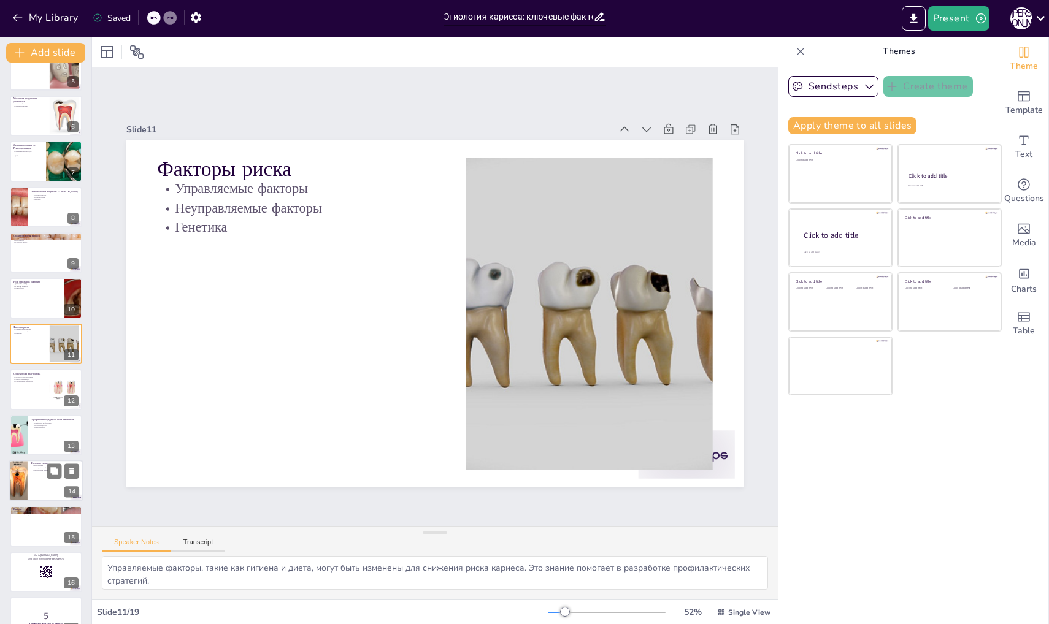
checkbox input "true"
click at [25, 476] on div at bounding box center [18, 481] width 75 height 42
type textarea "Инфографика является полезным инструментом для визуализации информации о кариес…"
checkbox input "true"
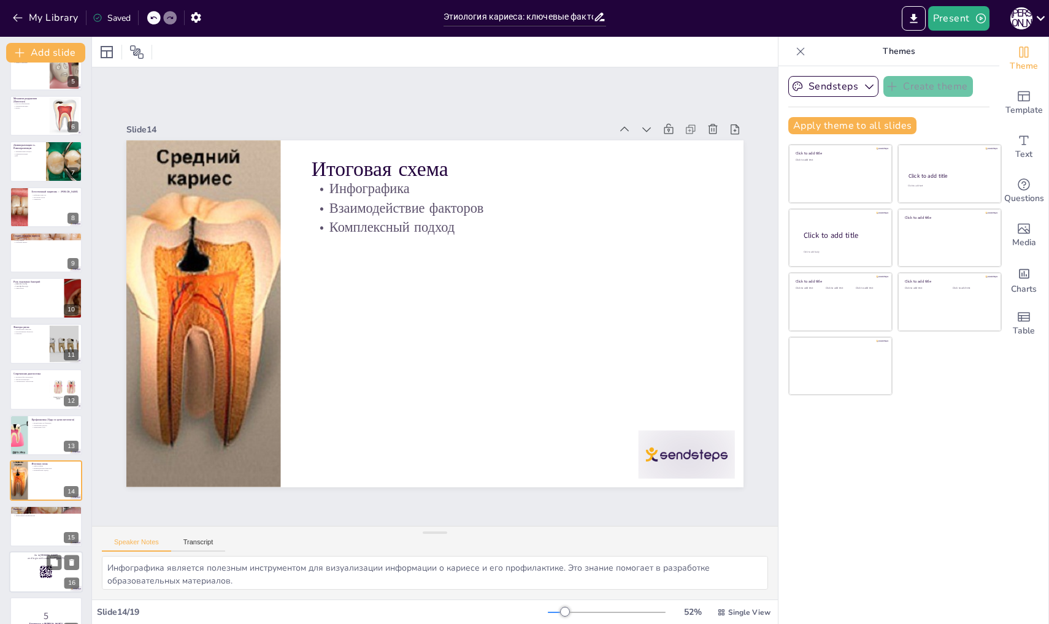
checkbox input "true"
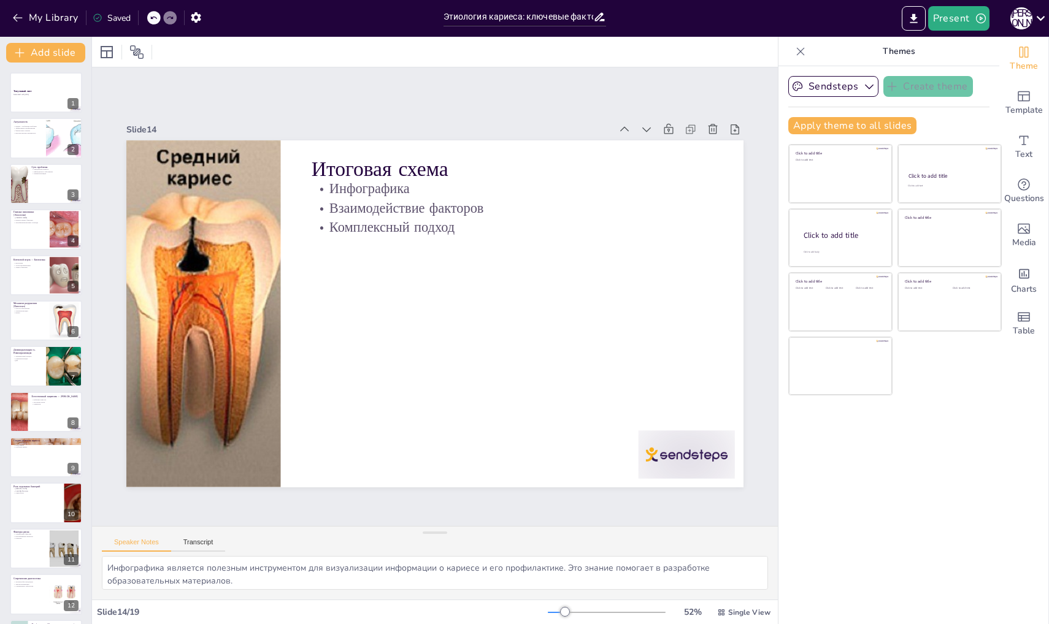
scroll to position [0, 0]
checkbox input "true"
